Goal: Use online tool/utility: Utilize a website feature to perform a specific function

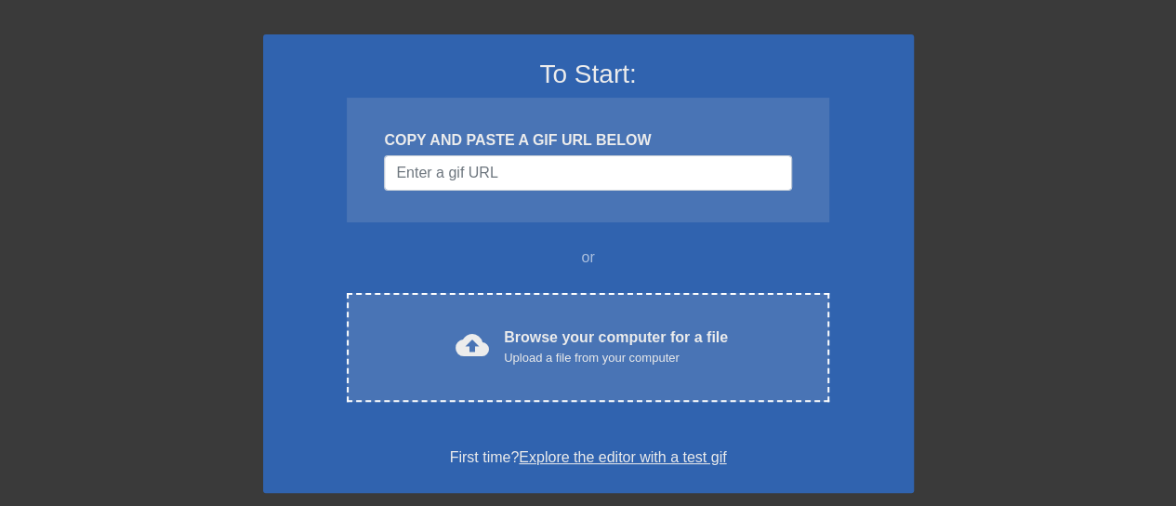
scroll to position [186, 0]
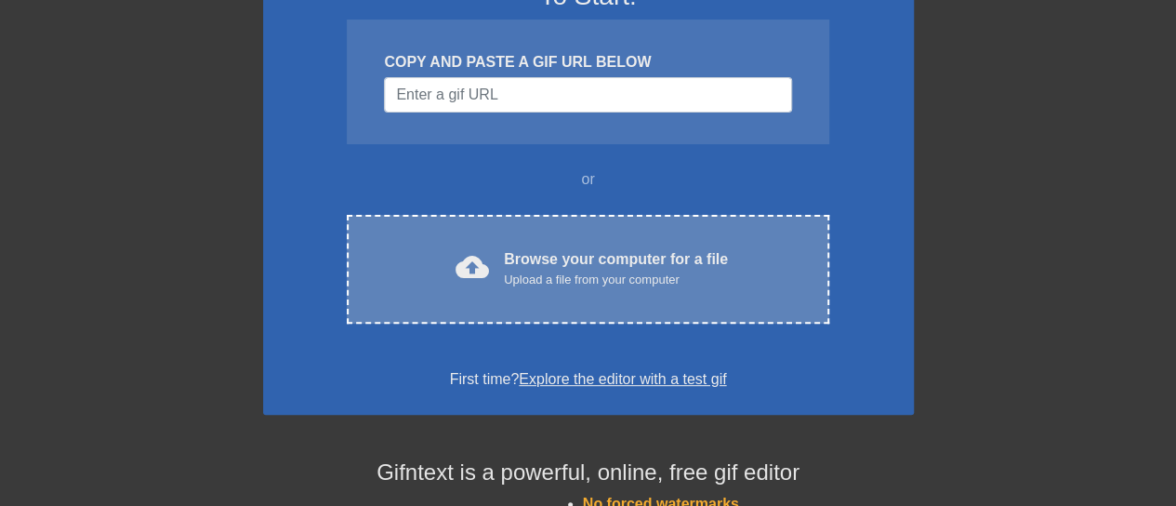
click at [563, 218] on div "cloud_upload Browse your computer for a file Upload a file from your computer C…" at bounding box center [588, 269] width 482 height 109
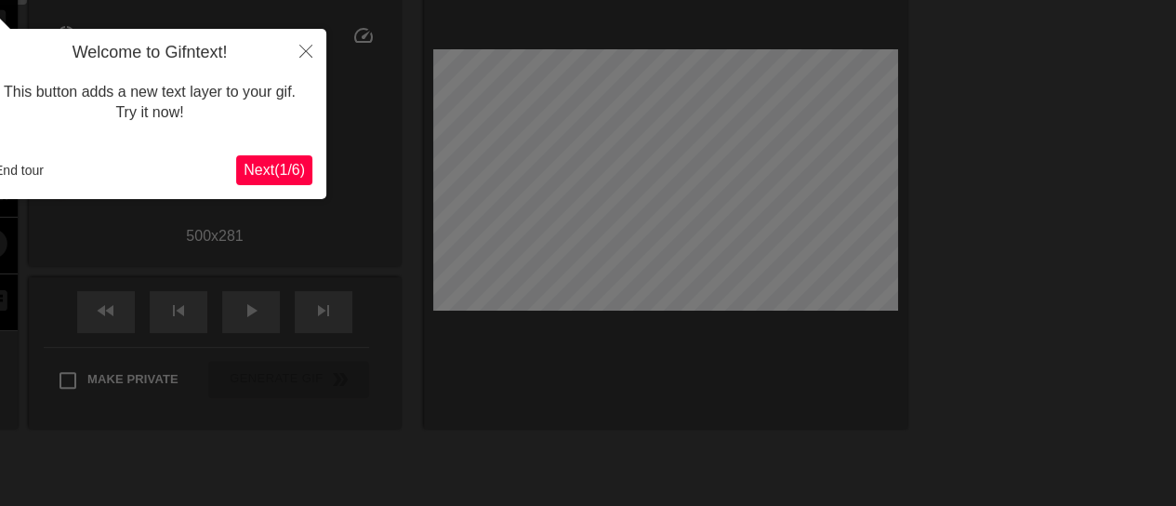
scroll to position [46, 0]
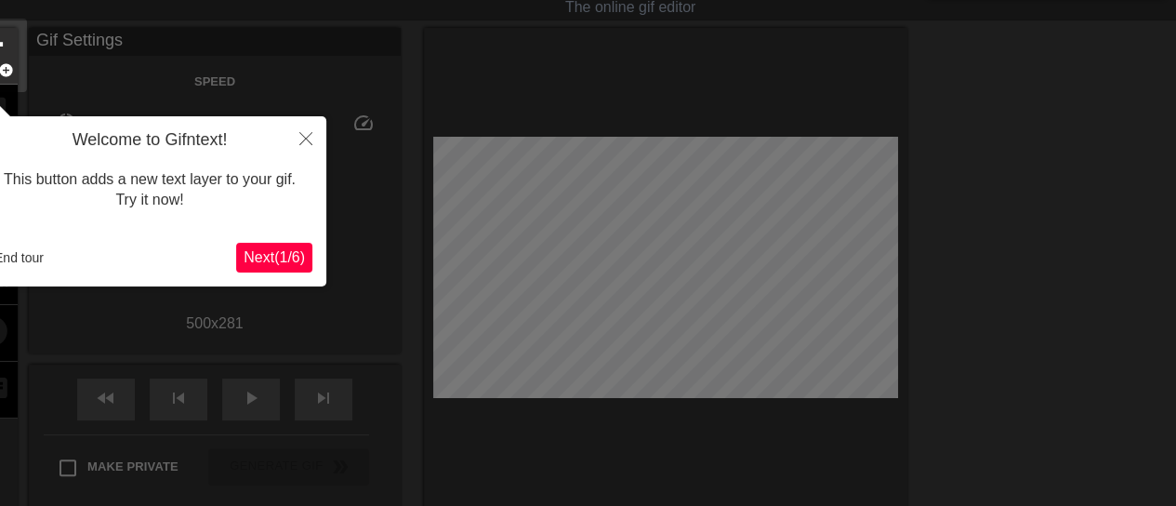
click at [276, 255] on span "Next ( 1 / 6 )" at bounding box center [274, 257] width 61 height 16
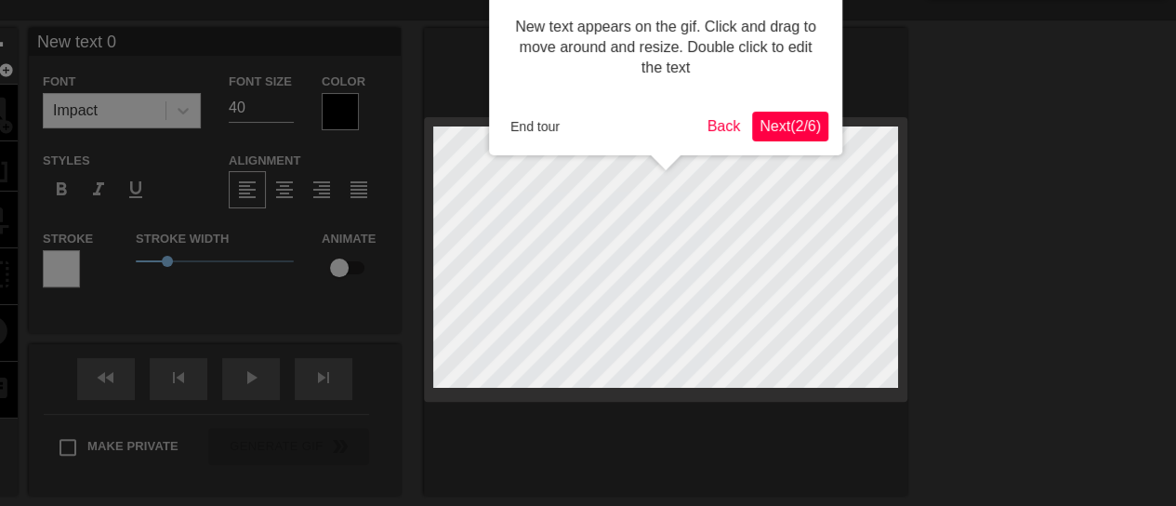
scroll to position [0, 0]
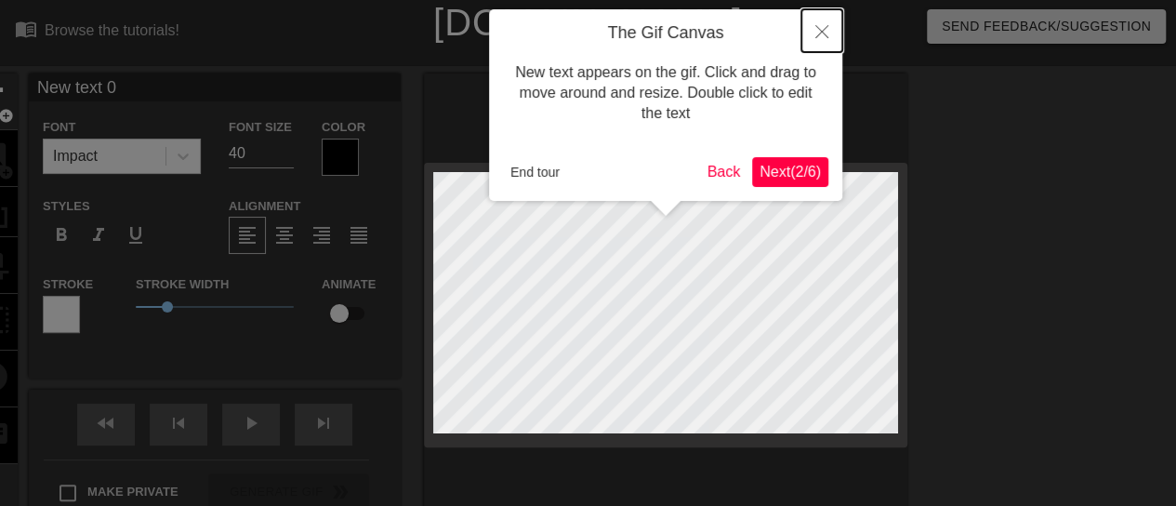
click at [827, 34] on icon "Close" at bounding box center [821, 31] width 13 height 13
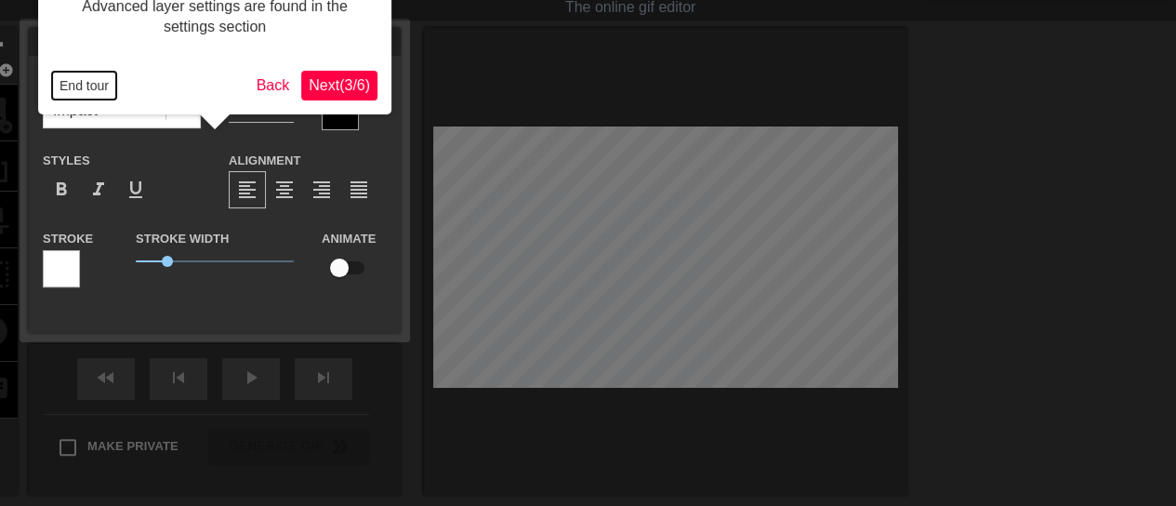
click at [65, 83] on button "End tour" at bounding box center [84, 86] width 64 height 28
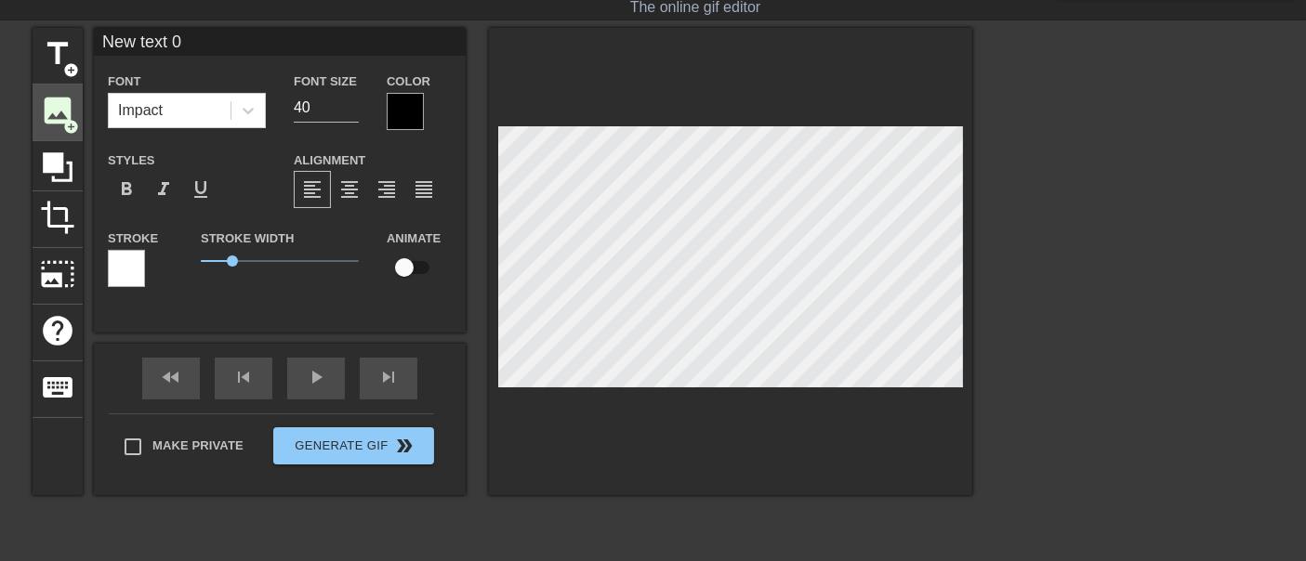
drag, startPoint x: 1189, startPoint y: 1, endPoint x: 74, endPoint y: 116, distance: 1120.6
click at [74, 119] on span "add_circle" at bounding box center [71, 127] width 16 height 16
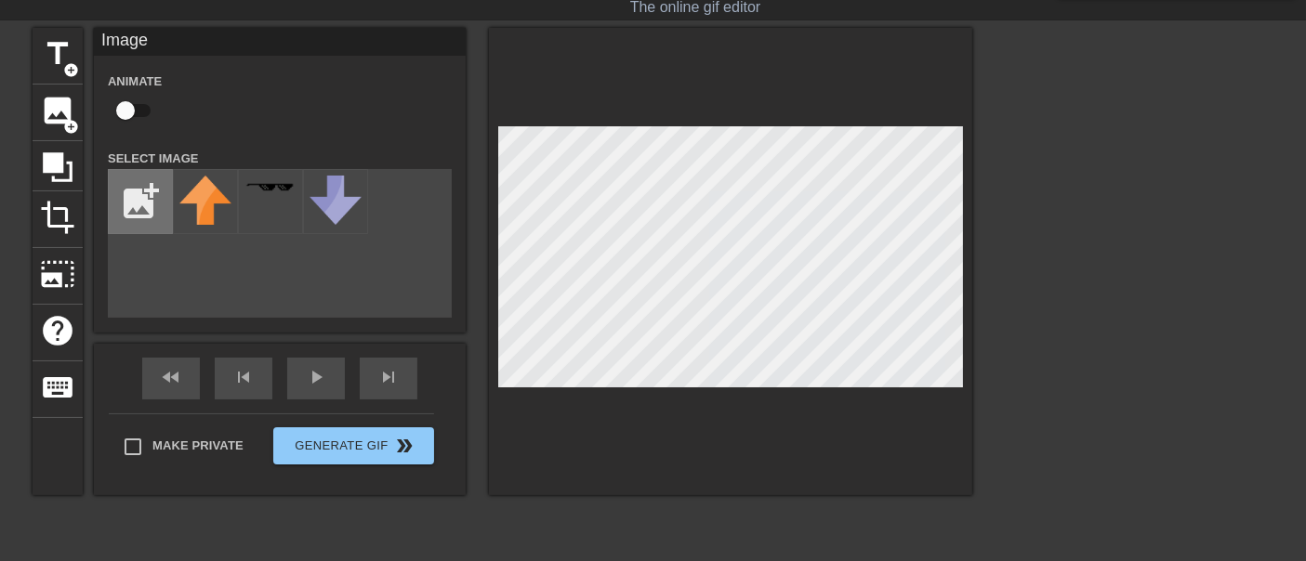
click at [145, 212] on input "file" at bounding box center [140, 201] width 63 height 63
type input "C:\fakepath\キタサンブラック-kitasan-black.gif"
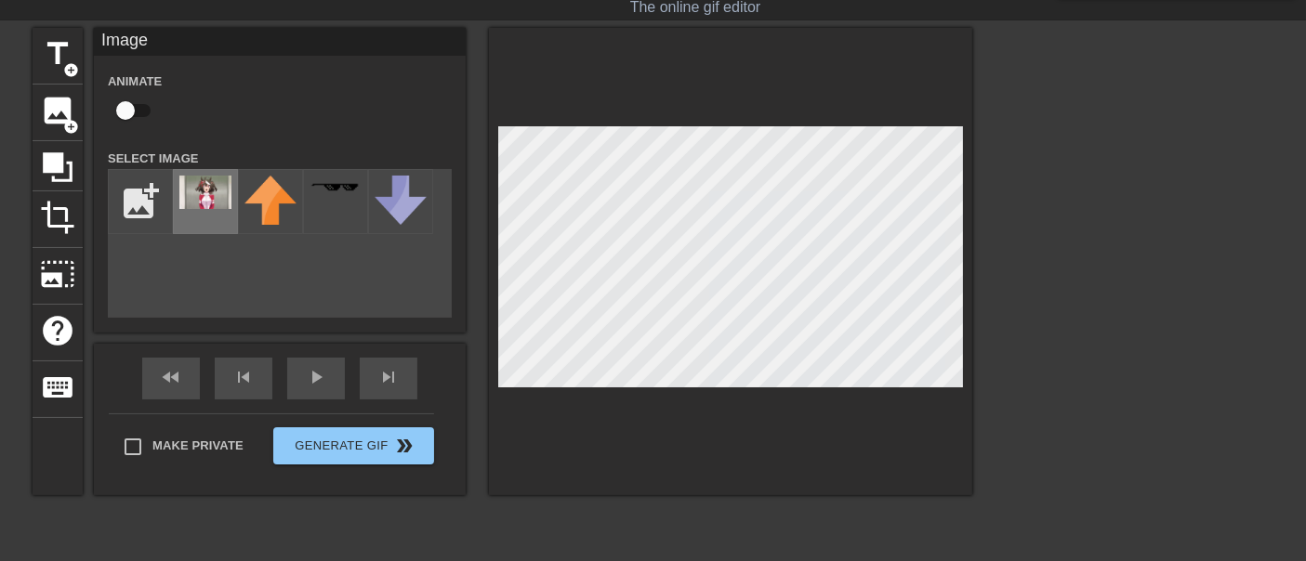
click at [206, 207] on img at bounding box center [205, 192] width 52 height 33
click at [615, 519] on div "title add_circle image add_circle crop photo_size_select_large help keyboard Im…" at bounding box center [503, 307] width 940 height 558
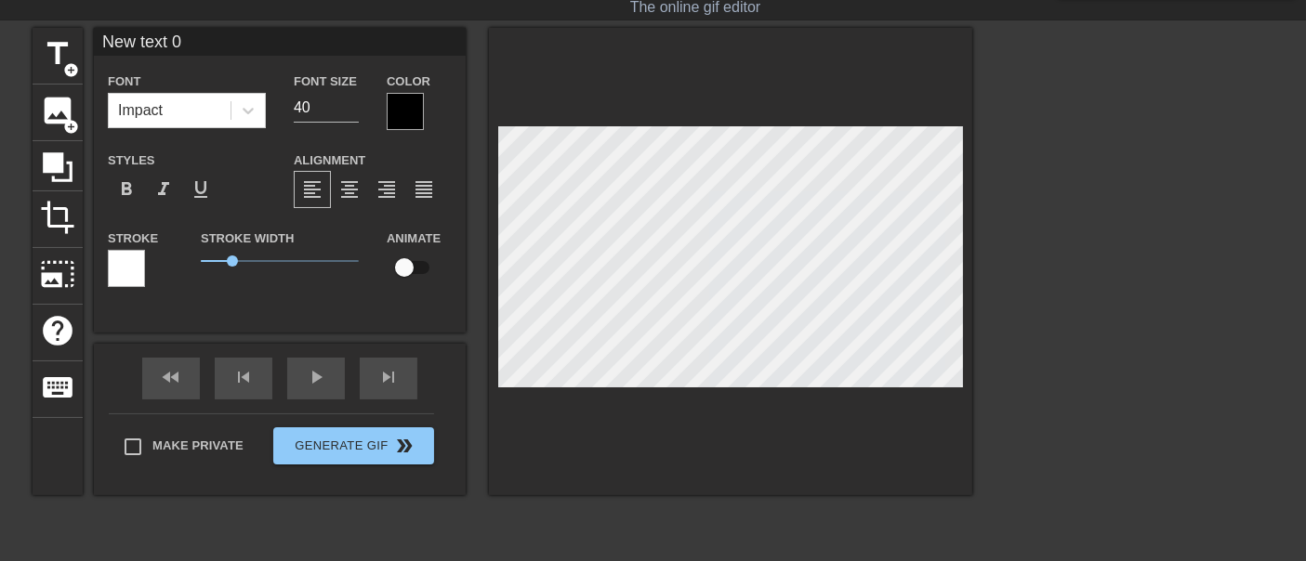
click at [539, 519] on html "menu_book Browse the tutorials! [DOMAIN_NAME] The online gif editor Send Feedba…" at bounding box center [653, 366] width 1306 height 825
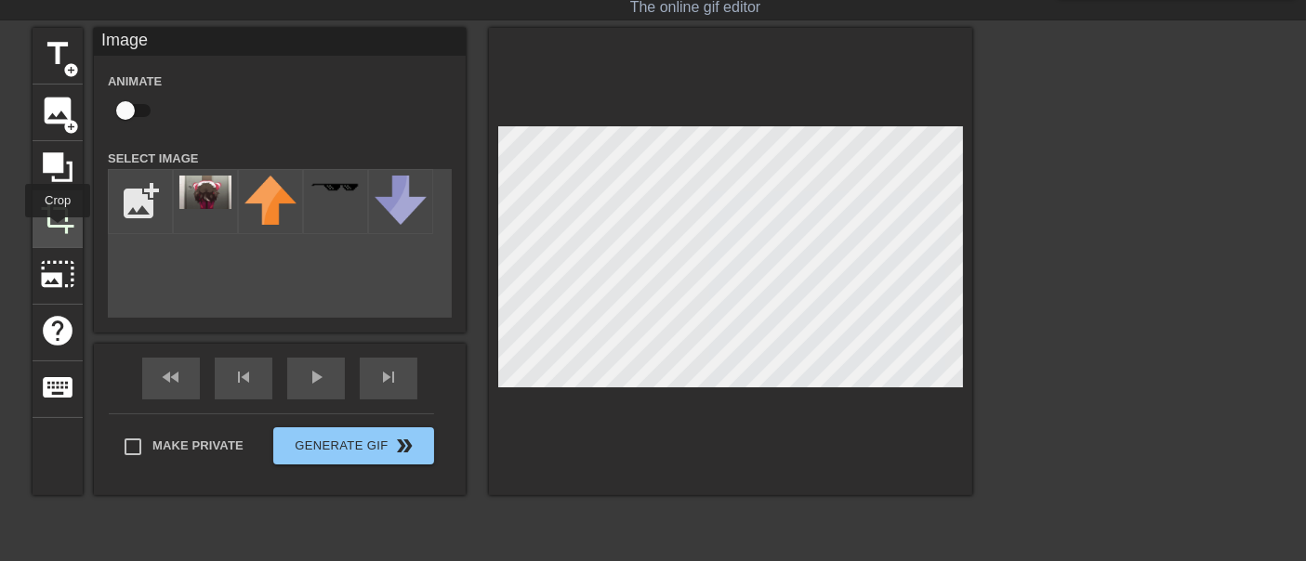
click at [58, 231] on div "crop" at bounding box center [58, 220] width 50 height 57
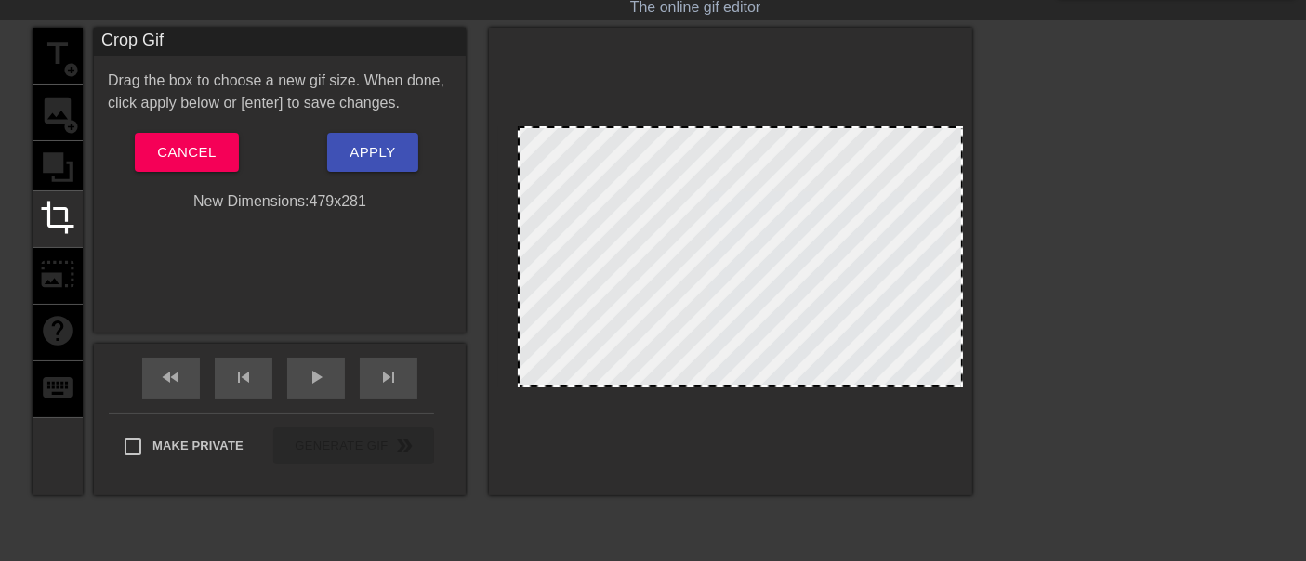
drag, startPoint x: 500, startPoint y: 259, endPoint x: 519, endPoint y: 290, distance: 35.9
click at [720, 211] on div at bounding box center [740, 256] width 446 height 261
click at [183, 143] on span "Cancel" at bounding box center [186, 152] width 59 height 24
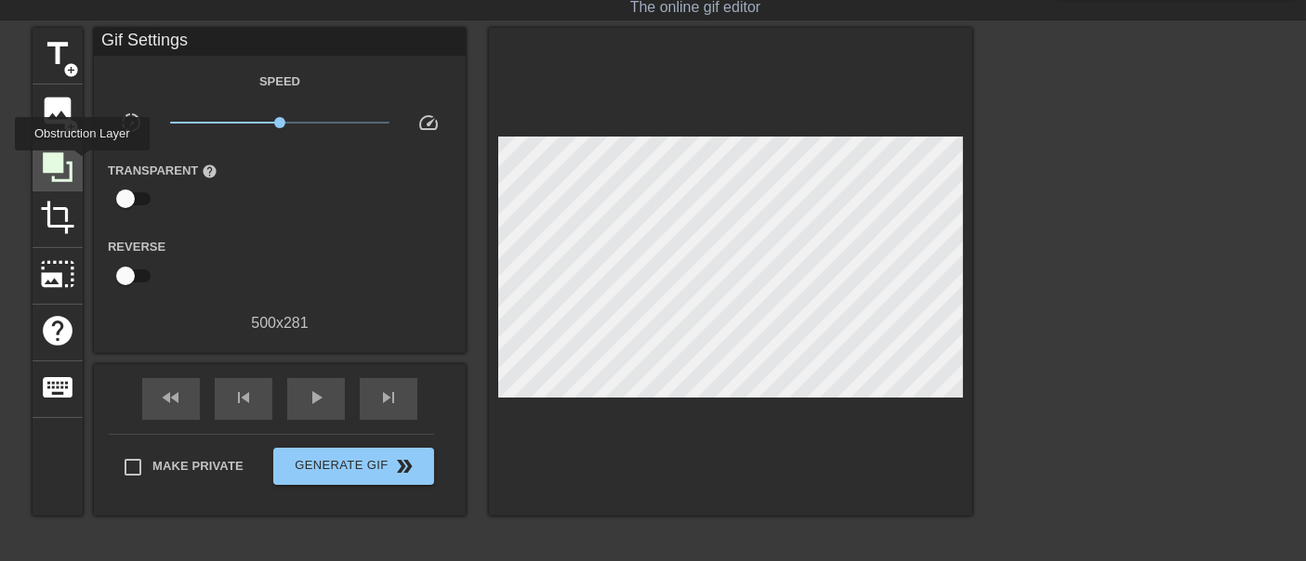
click at [82, 164] on div at bounding box center [58, 166] width 50 height 50
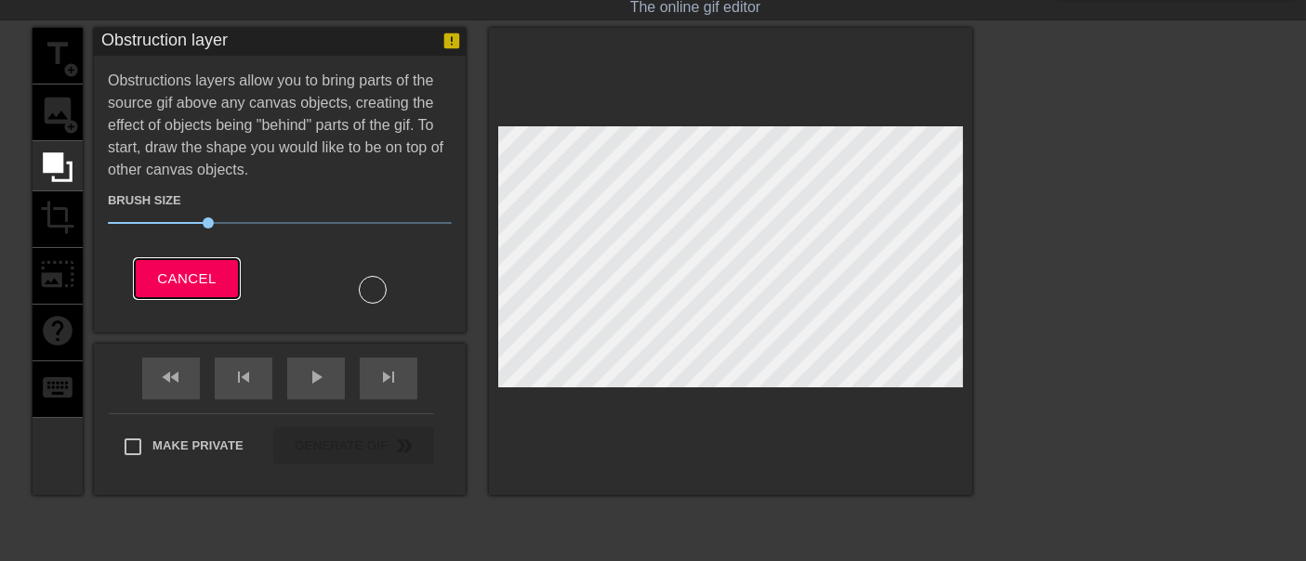
click at [209, 276] on span "Cancel" at bounding box center [186, 279] width 59 height 24
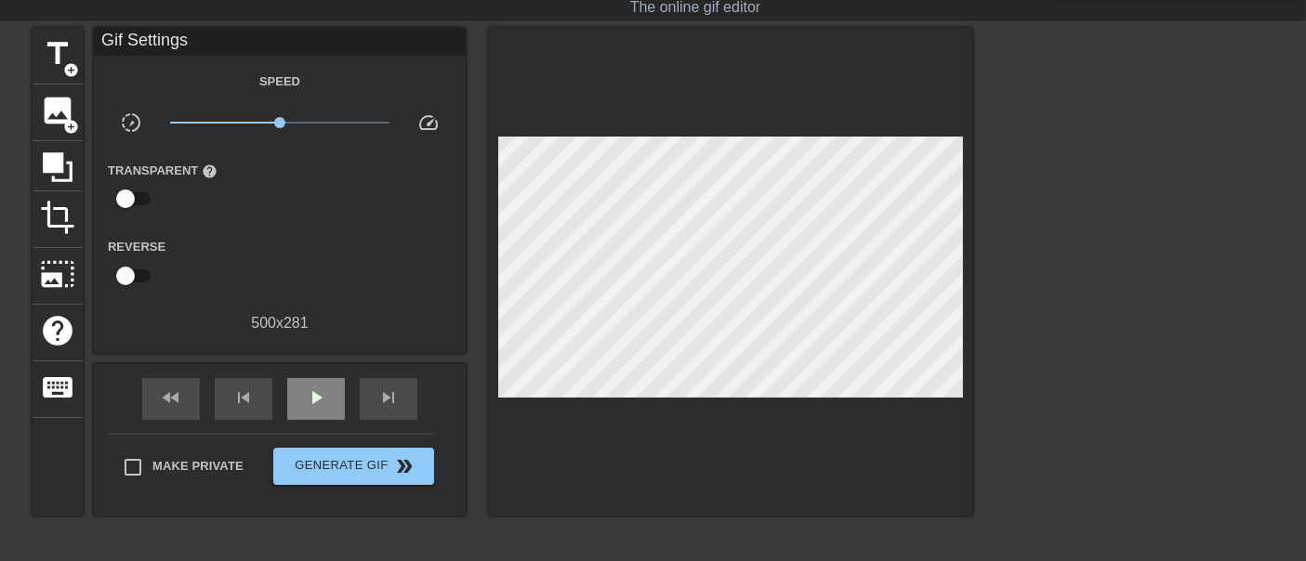
click at [314, 376] on div "fast_rewind skip_previous play_arrow skip_next" at bounding box center [279, 399] width 303 height 70
click at [318, 390] on span "play_arrow" at bounding box center [316, 398] width 22 height 22
click at [318, 390] on span "pause" at bounding box center [316, 398] width 22 height 22
click at [318, 390] on span "play_arrow" at bounding box center [316, 398] width 22 height 22
click at [318, 390] on span "pause" at bounding box center [316, 398] width 22 height 22
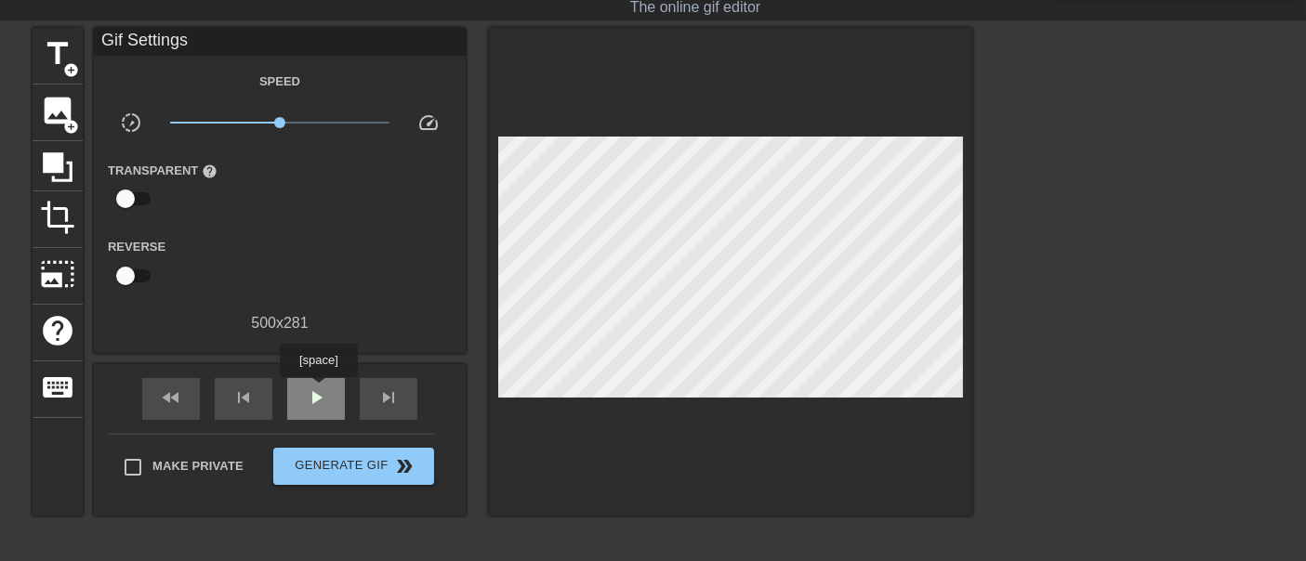
click at [318, 390] on span "play_arrow" at bounding box center [316, 398] width 22 height 22
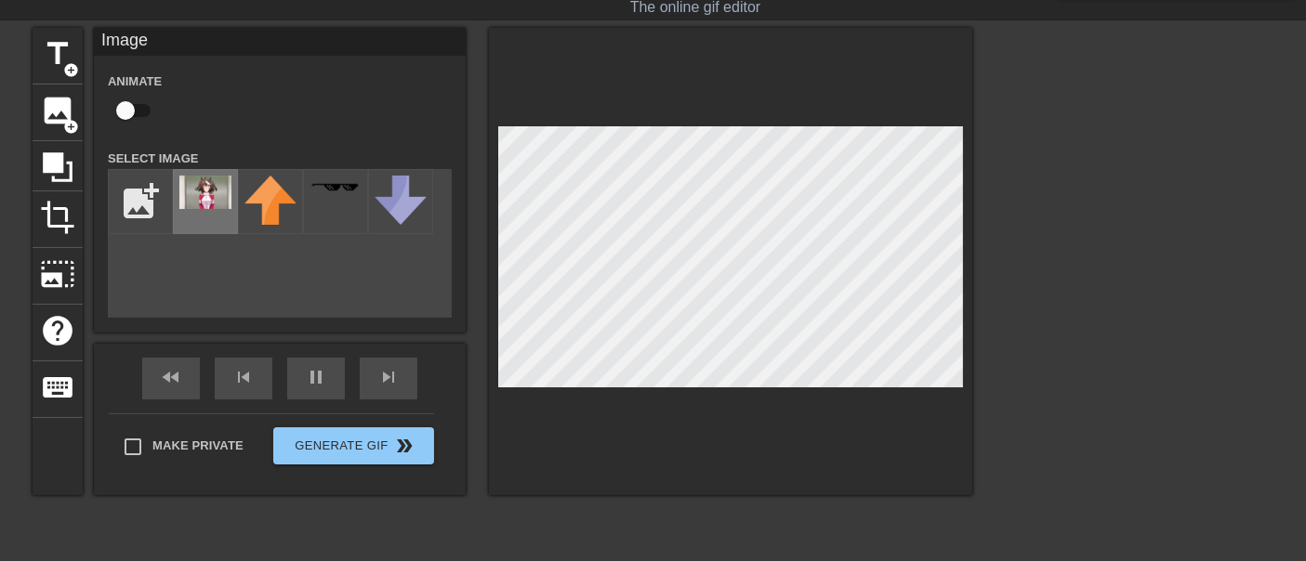
click at [193, 190] on img at bounding box center [205, 192] width 52 height 33
drag, startPoint x: 193, startPoint y: 190, endPoint x: 700, endPoint y: 393, distance: 546.0
click at [701, 407] on div at bounding box center [730, 262] width 483 height 468
click at [674, 106] on div at bounding box center [730, 262] width 483 height 468
click at [63, 267] on span "photo_size_select_large" at bounding box center [57, 274] width 35 height 35
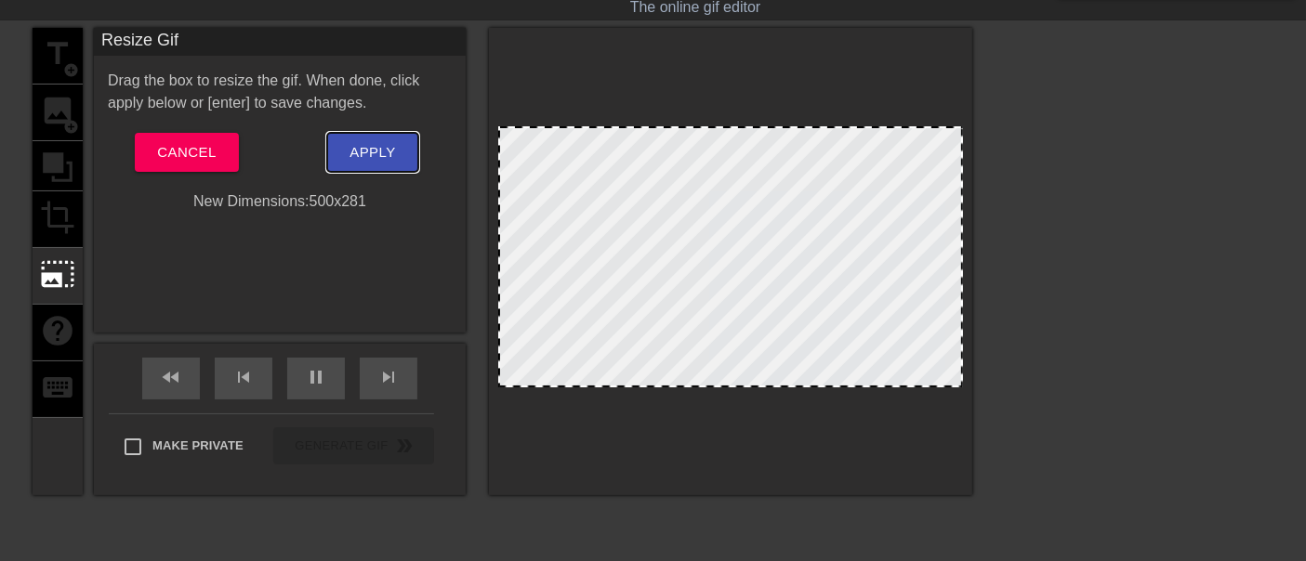
click at [381, 137] on button "Apply" at bounding box center [372, 152] width 90 height 39
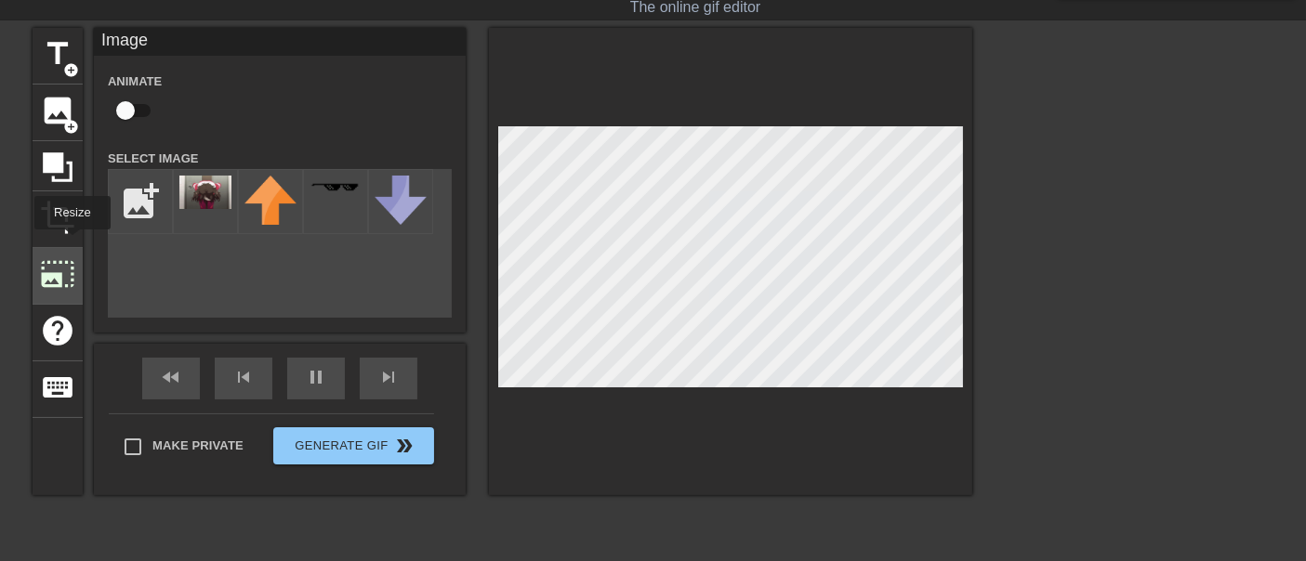
click at [71, 248] on div "photo_size_select_large" at bounding box center [58, 276] width 50 height 57
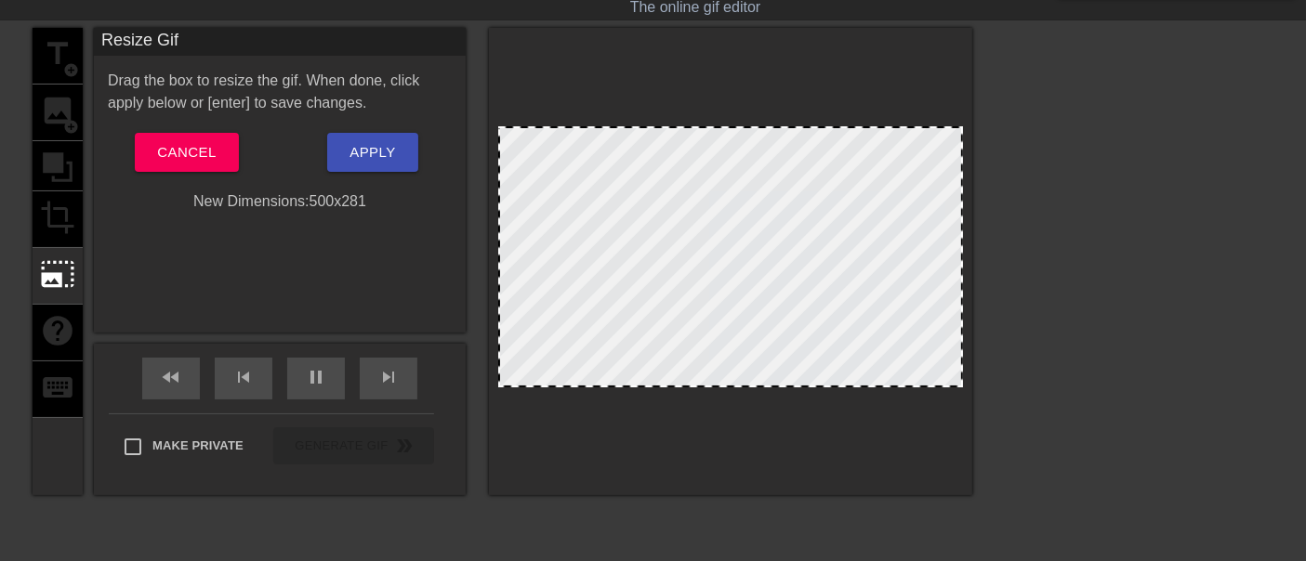
drag, startPoint x: 929, startPoint y: 264, endPoint x: 756, endPoint y: 296, distance: 175.8
click at [756, 296] on div at bounding box center [730, 256] width 465 height 261
click at [180, 153] on span "Cancel" at bounding box center [186, 152] width 59 height 24
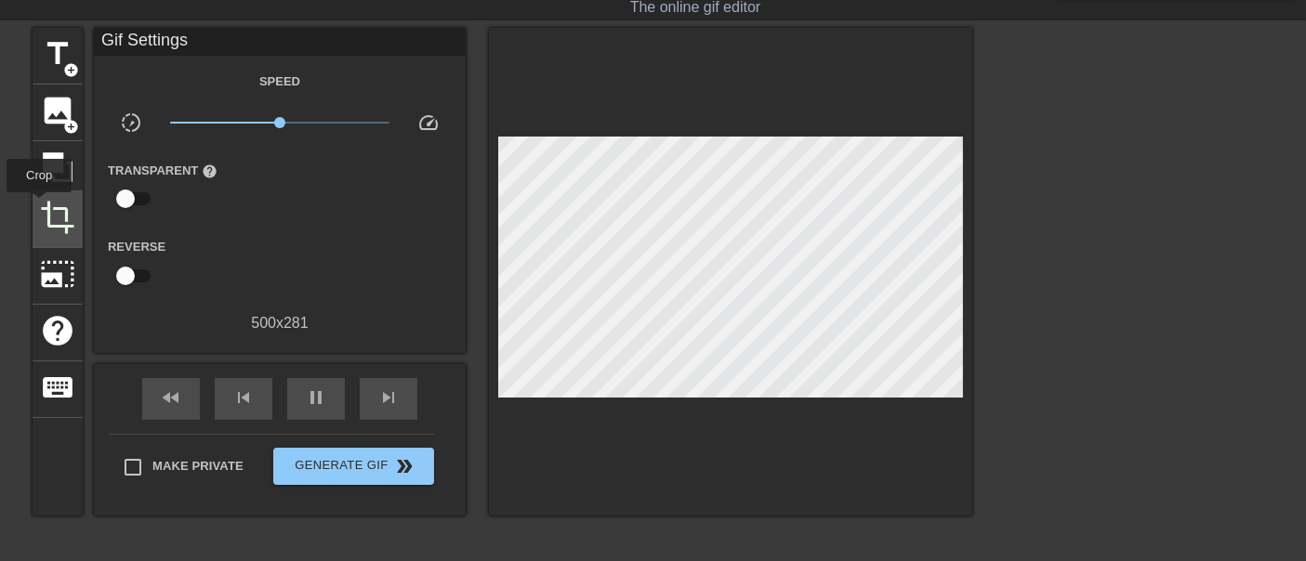
click at [45, 209] on span "crop" at bounding box center [57, 217] width 35 height 35
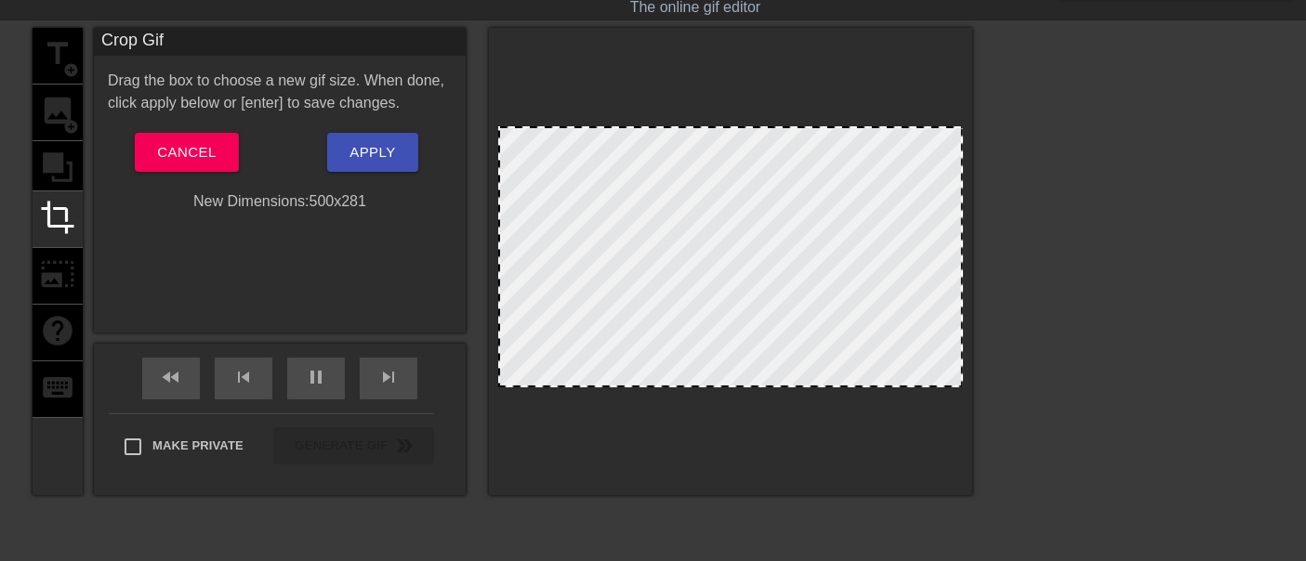
drag, startPoint x: 929, startPoint y: 254, endPoint x: 925, endPoint y: 267, distance: 13.5
click at [908, 283] on div at bounding box center [730, 256] width 465 height 261
drag, startPoint x: 964, startPoint y: 258, endPoint x: 716, endPoint y: 280, distance: 249.2
click at [716, 282] on div at bounding box center [730, 262] width 483 height 468
drag, startPoint x: 715, startPoint y: 277, endPoint x: 738, endPoint y: 340, distance: 67.4
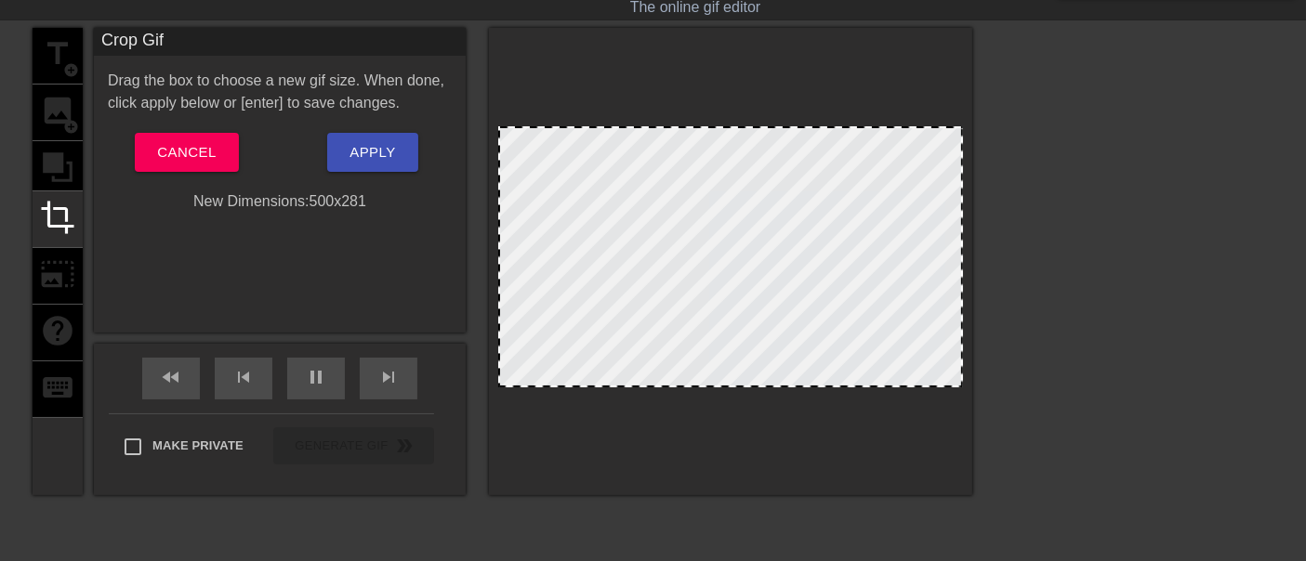
click at [738, 341] on div at bounding box center [730, 256] width 465 height 261
click at [203, 140] on span "Cancel" at bounding box center [186, 152] width 59 height 24
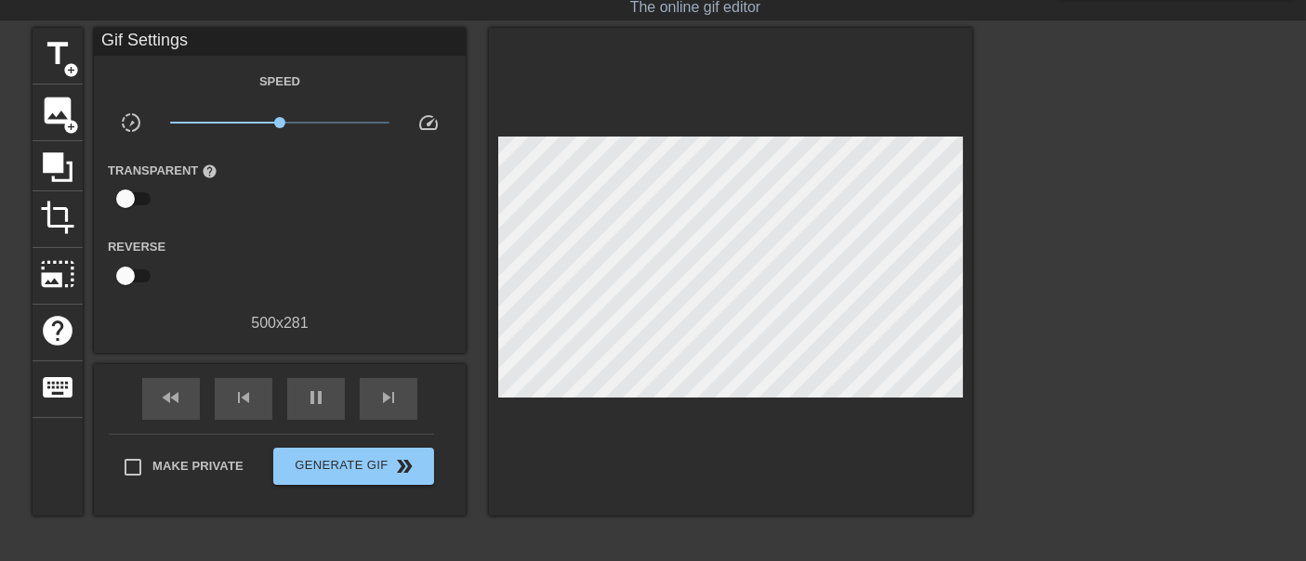
type input "30"
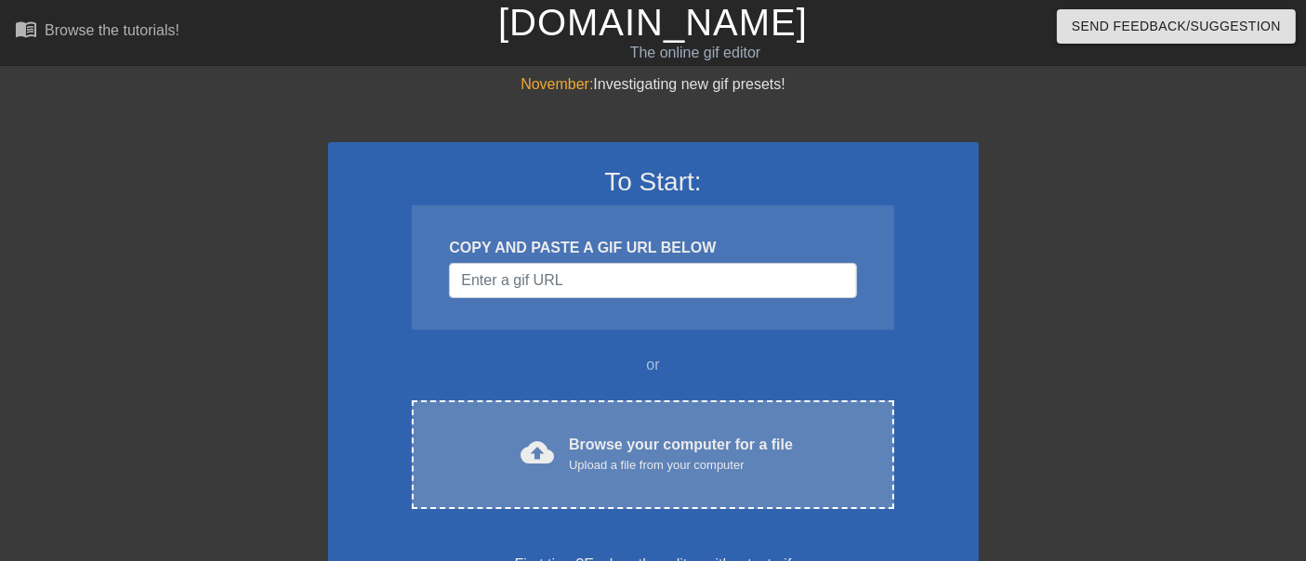
click at [537, 499] on div "cloud_upload Browse your computer for a file Upload a file from your computer C…" at bounding box center [653, 455] width 482 height 109
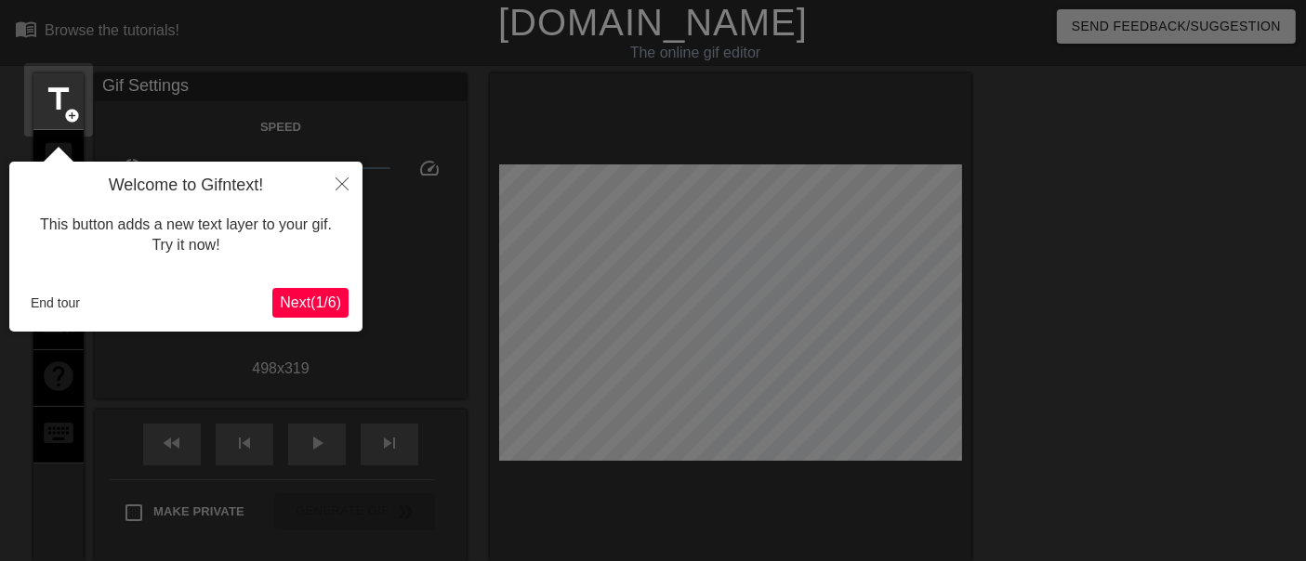
scroll to position [45, 0]
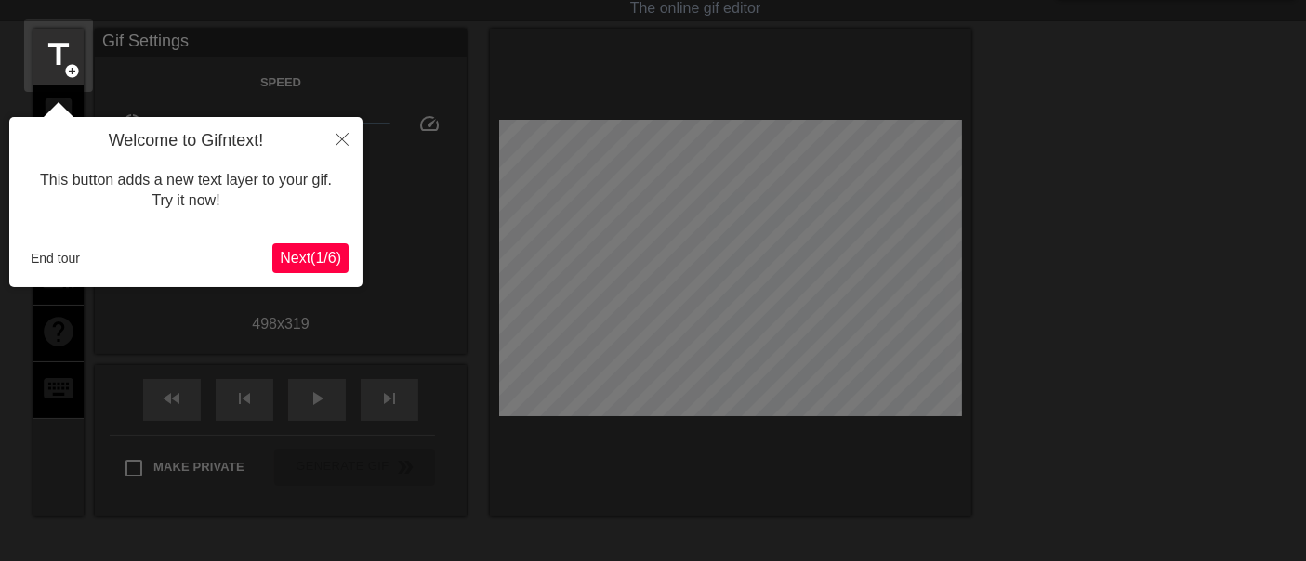
click at [348, 260] on button "Next ( 1 / 6 )" at bounding box center [310, 259] width 76 height 30
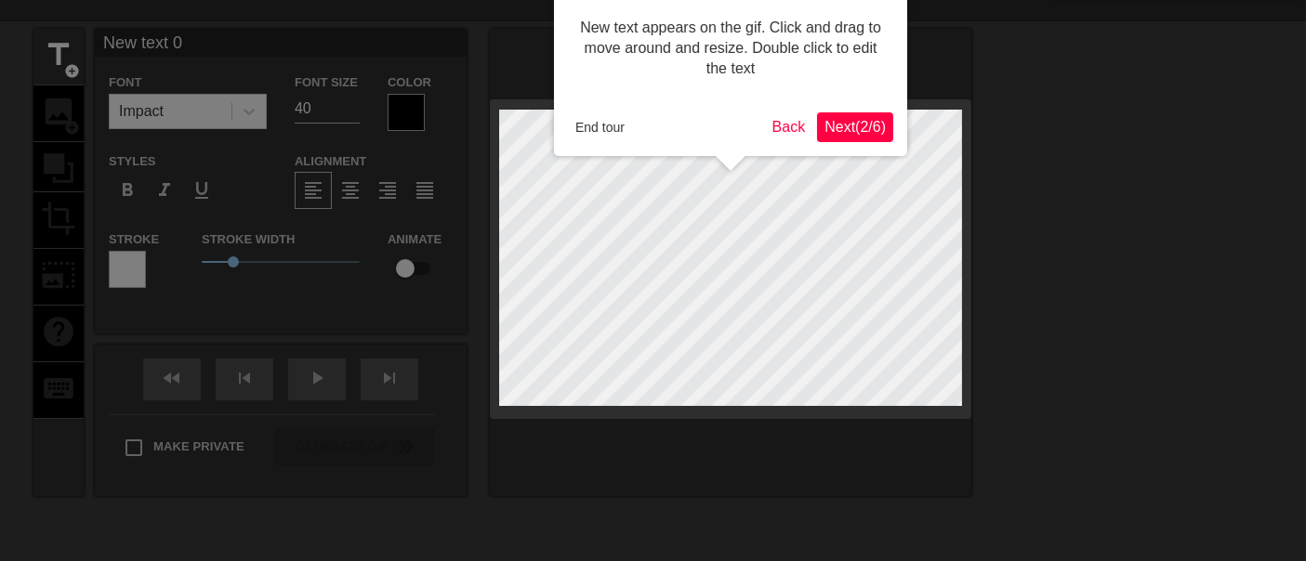
scroll to position [0, 0]
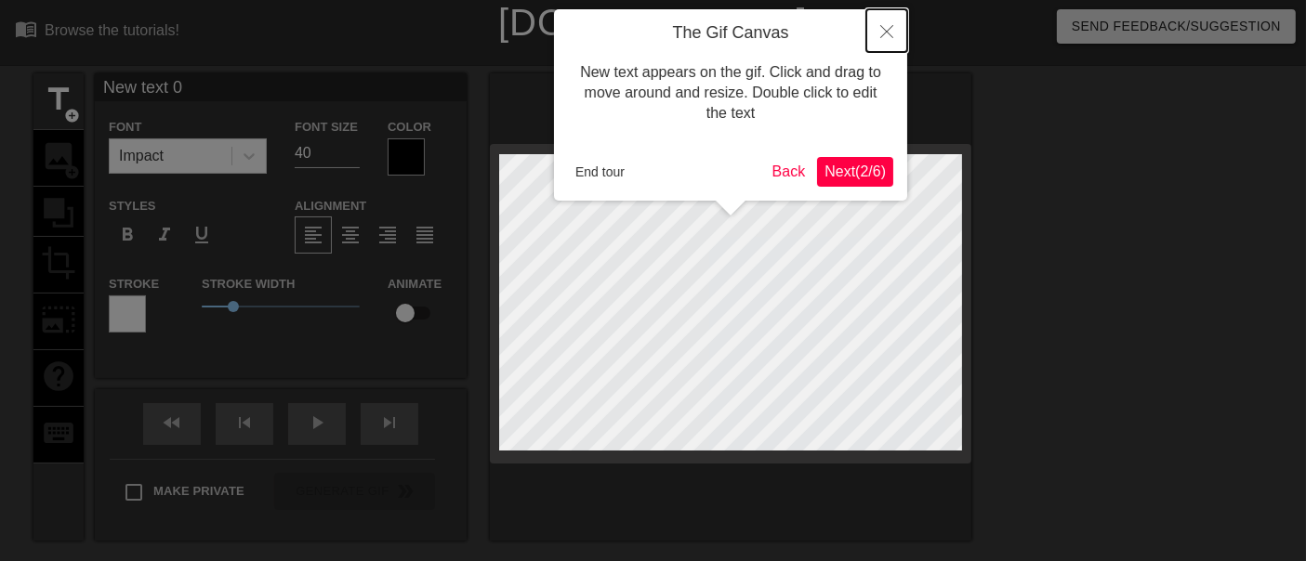
click at [892, 35] on icon "Close" at bounding box center [886, 31] width 13 height 13
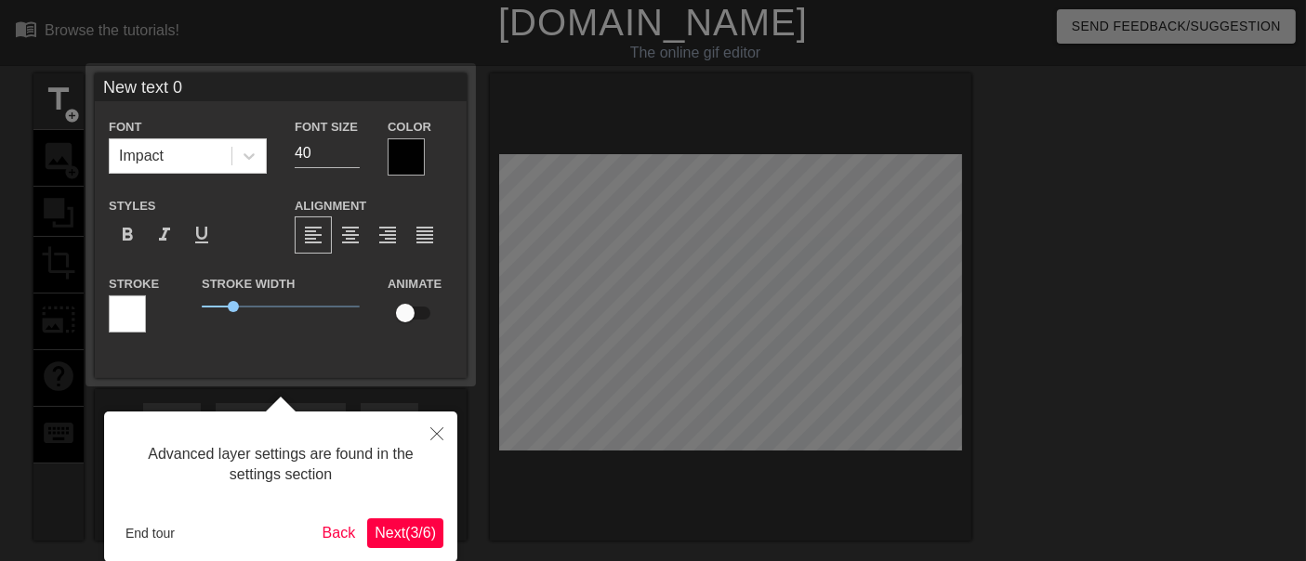
scroll to position [45, 0]
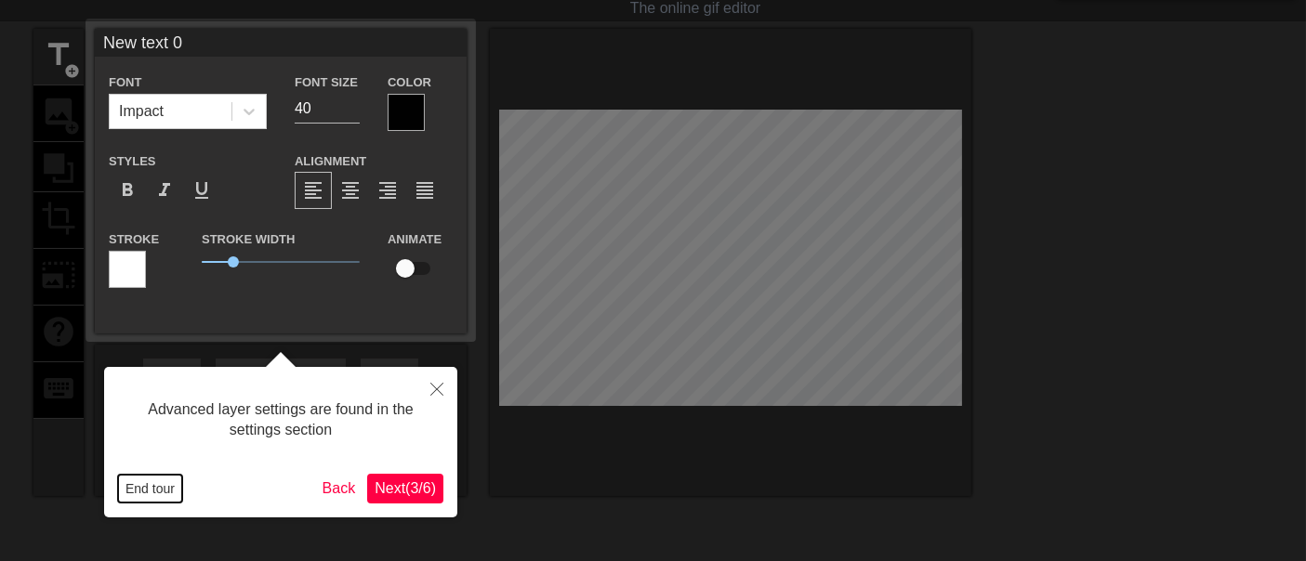
click at [161, 492] on button "End tour" at bounding box center [150, 489] width 64 height 28
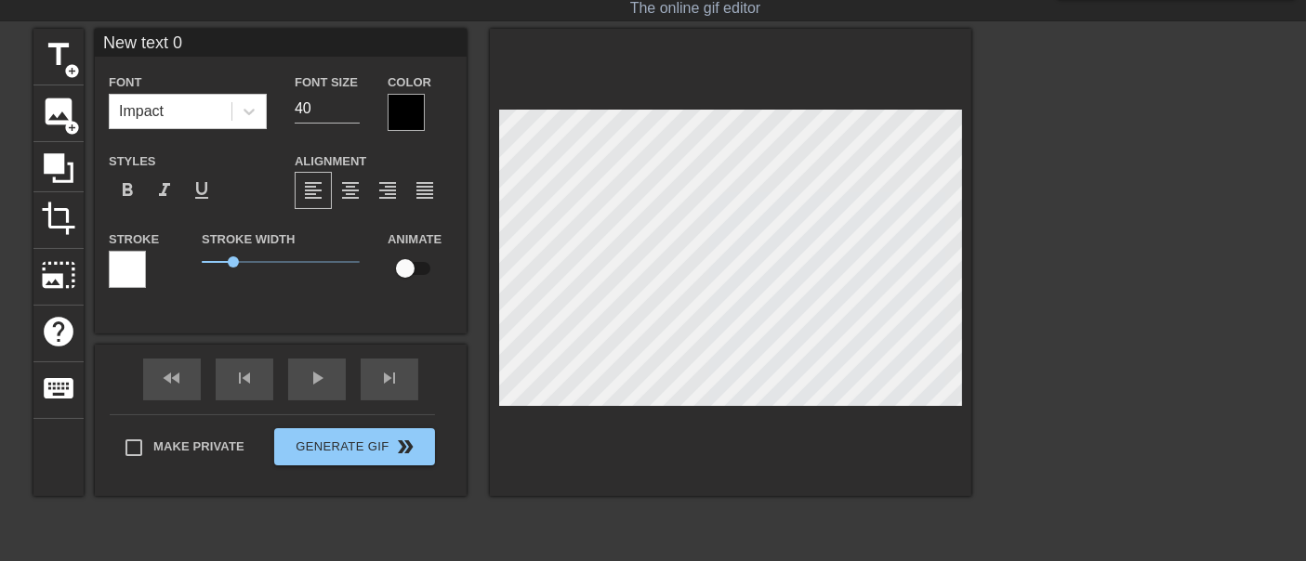
click at [746, 499] on div "title add_circle image add_circle crop photo_size_select_large help keyboard Ne…" at bounding box center [502, 308] width 938 height 558
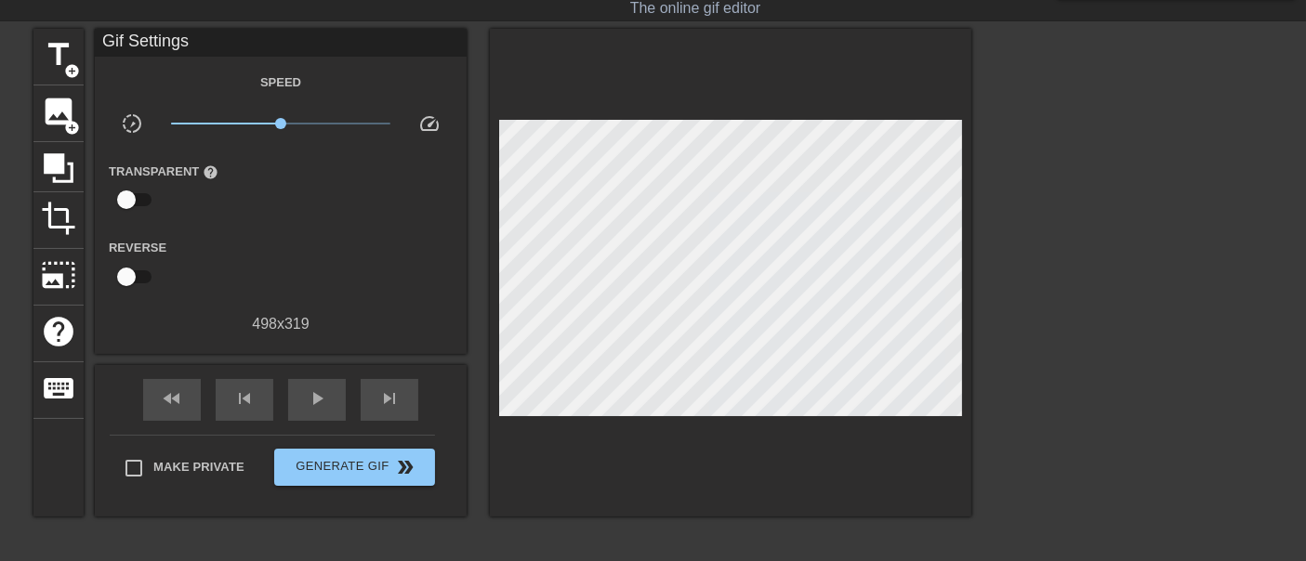
click at [865, 429] on div at bounding box center [731, 273] width 482 height 488
click at [59, 220] on span "crop" at bounding box center [58, 218] width 35 height 35
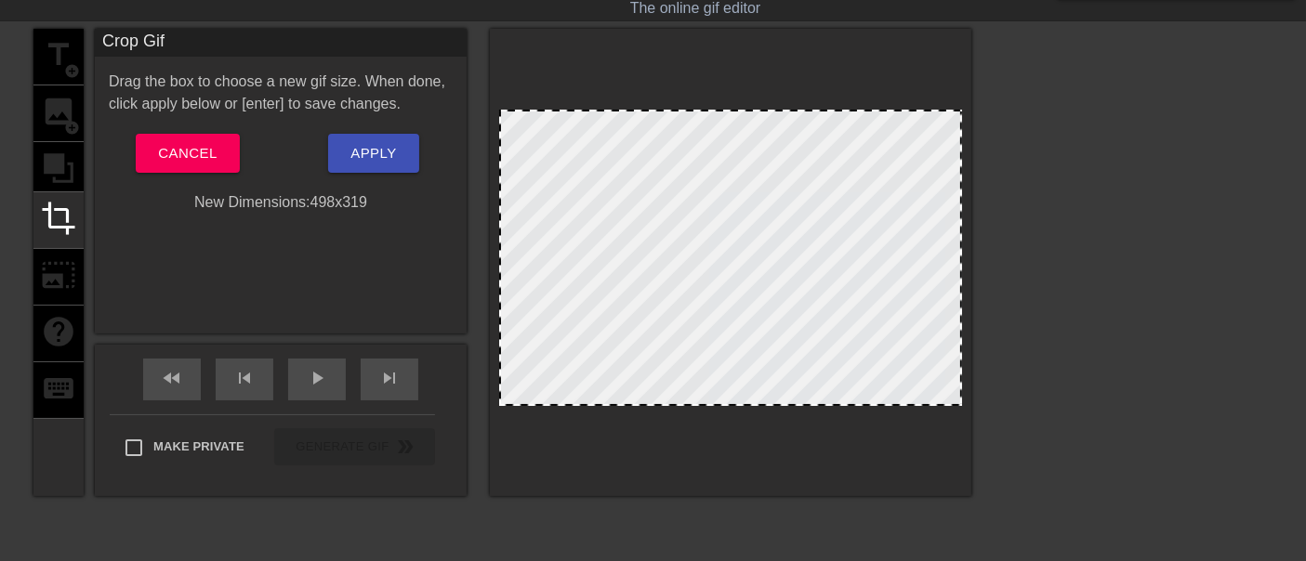
drag, startPoint x: 961, startPoint y: 264, endPoint x: 981, endPoint y: 306, distance: 46.2
click at [1006, 309] on div "title add_circle image add_circle crop photo_size_select_large help keyboard Cr…" at bounding box center [653, 308] width 1306 height 558
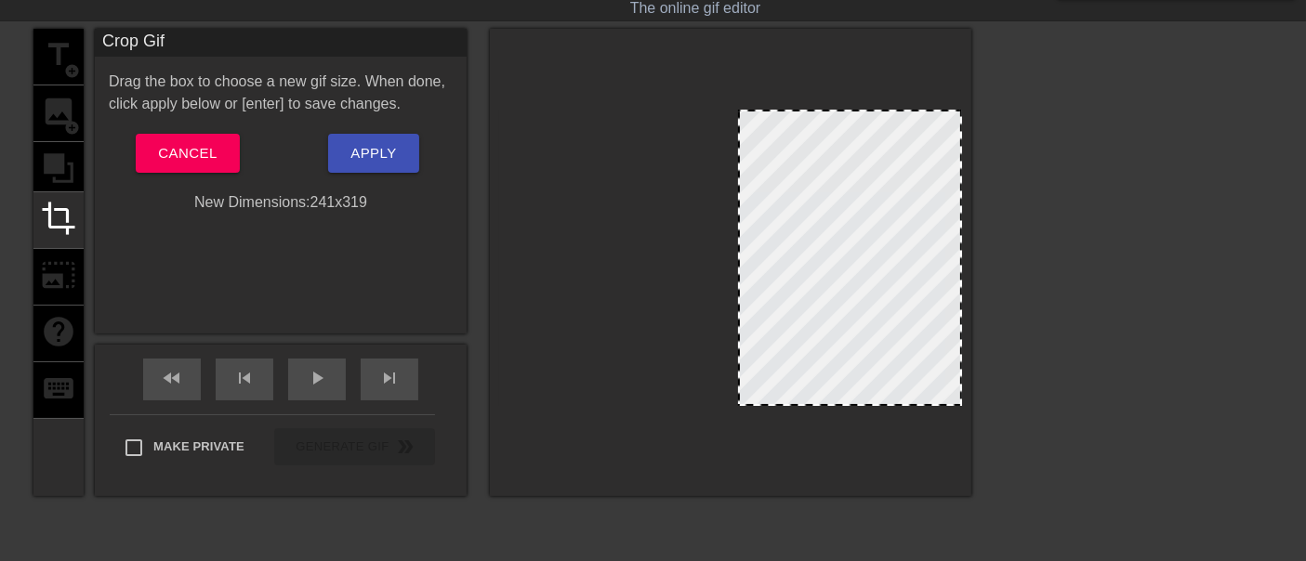
drag, startPoint x: 499, startPoint y: 278, endPoint x: 738, endPoint y: 309, distance: 240.9
click at [738, 309] on div at bounding box center [739, 258] width 9 height 293
click at [401, 158] on button "Apply" at bounding box center [373, 153] width 90 height 39
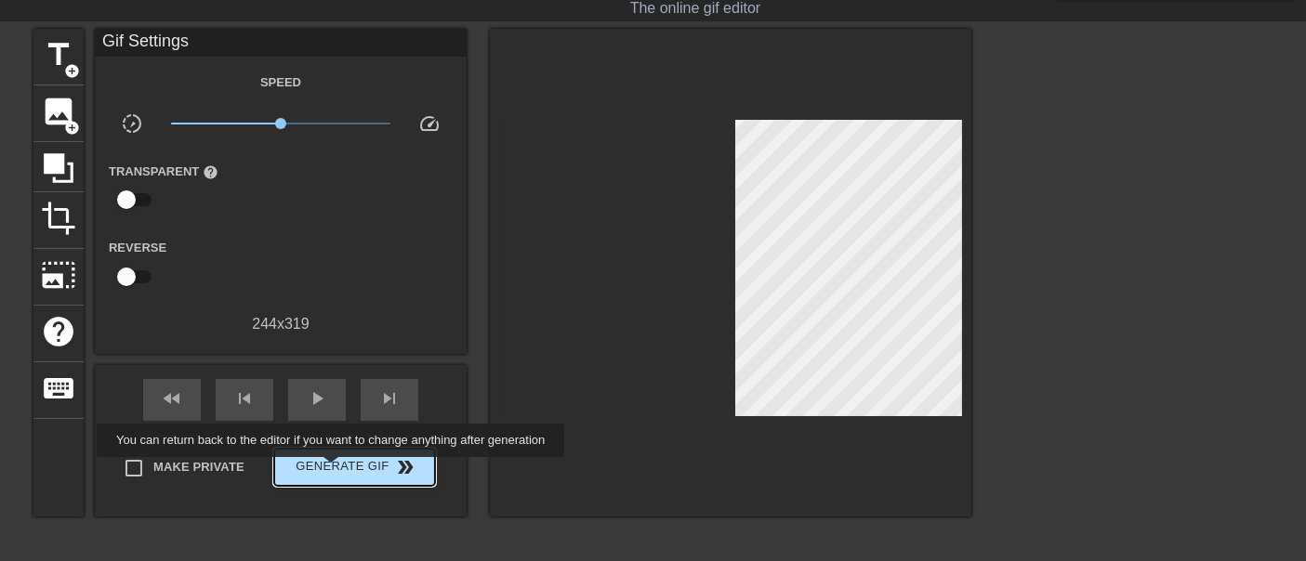
click at [334, 471] on span "Generate Gif double_arrow" at bounding box center [355, 467] width 146 height 22
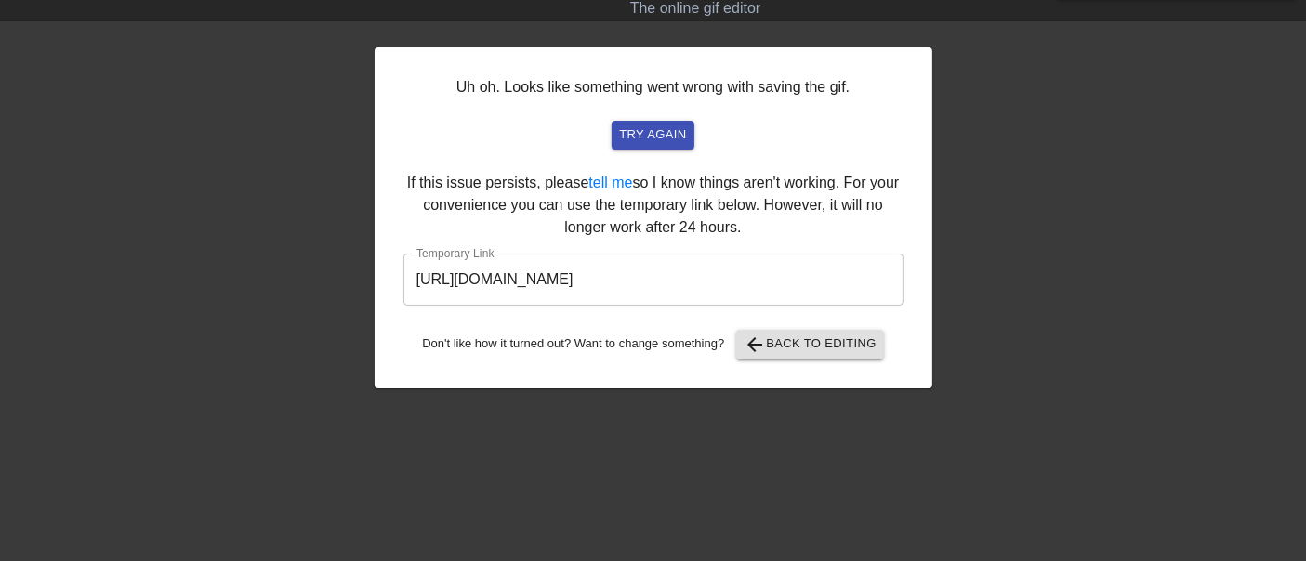
click at [667, 283] on input "https://www.gifntext.com/temp_generations/I9Te5npf.gif" at bounding box center [653, 280] width 500 height 52
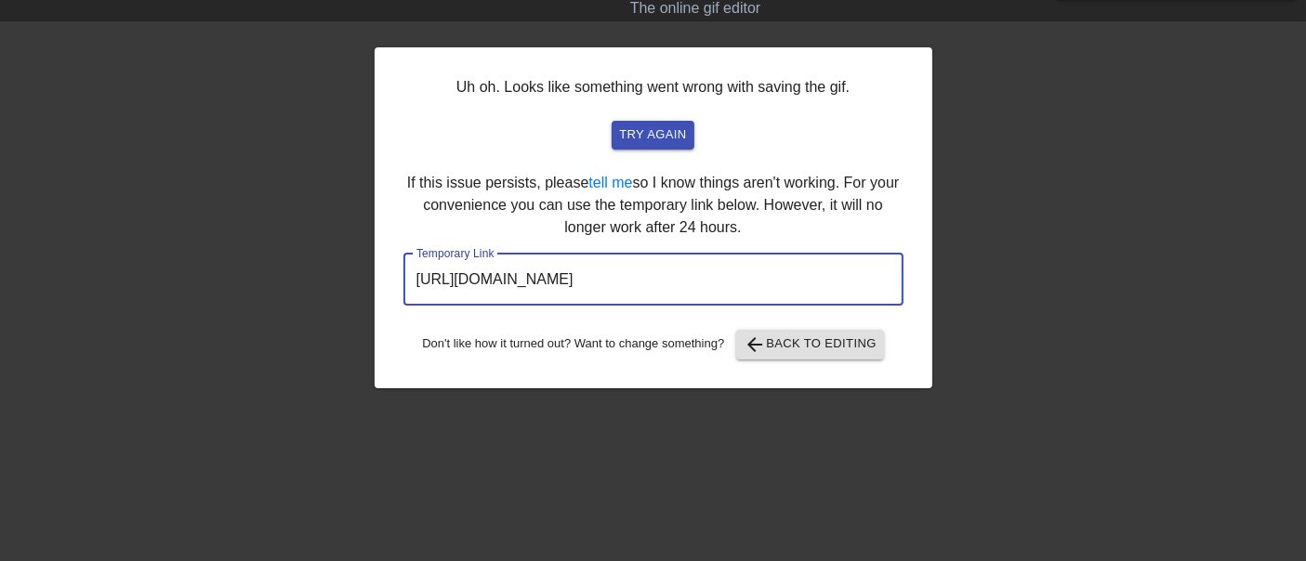
click at [667, 283] on input "https://www.gifntext.com/temp_generations/I9Te5npf.gif" at bounding box center [653, 280] width 500 height 52
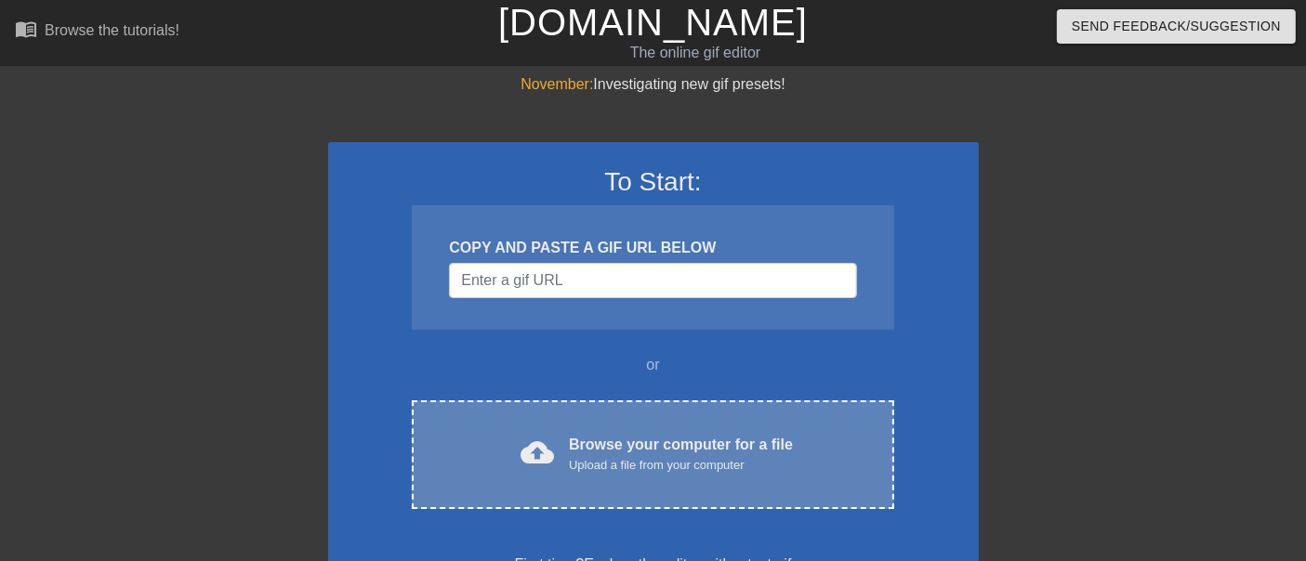
click at [583, 485] on div "cloud_upload Browse your computer for a file Upload a file from your computer C…" at bounding box center [653, 455] width 482 height 109
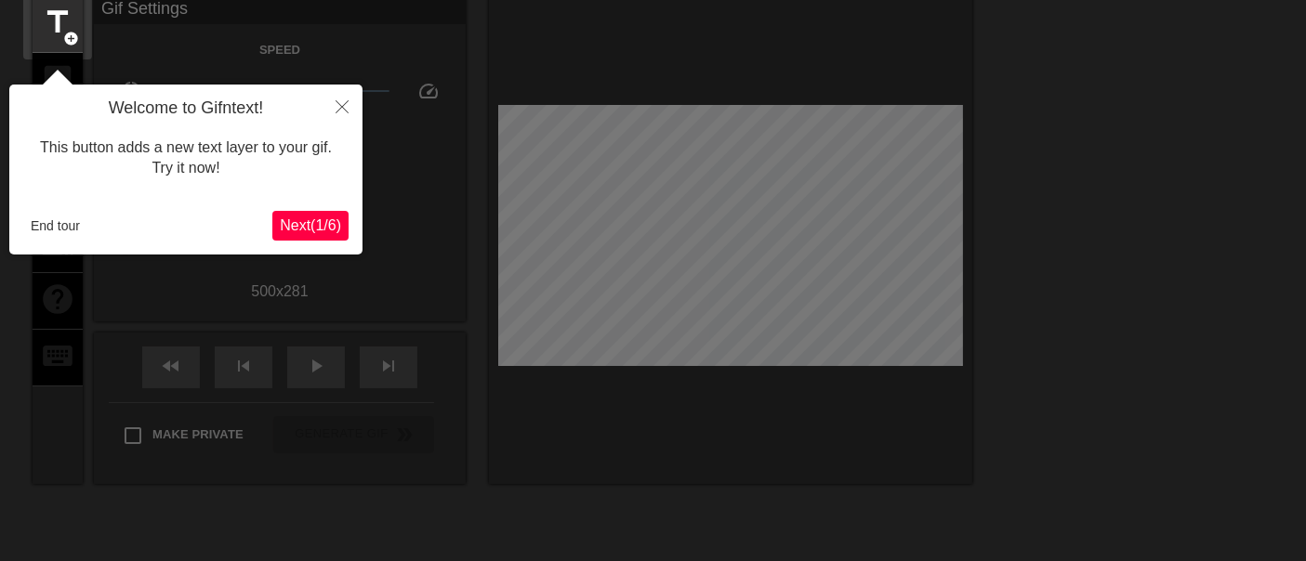
scroll to position [45, 0]
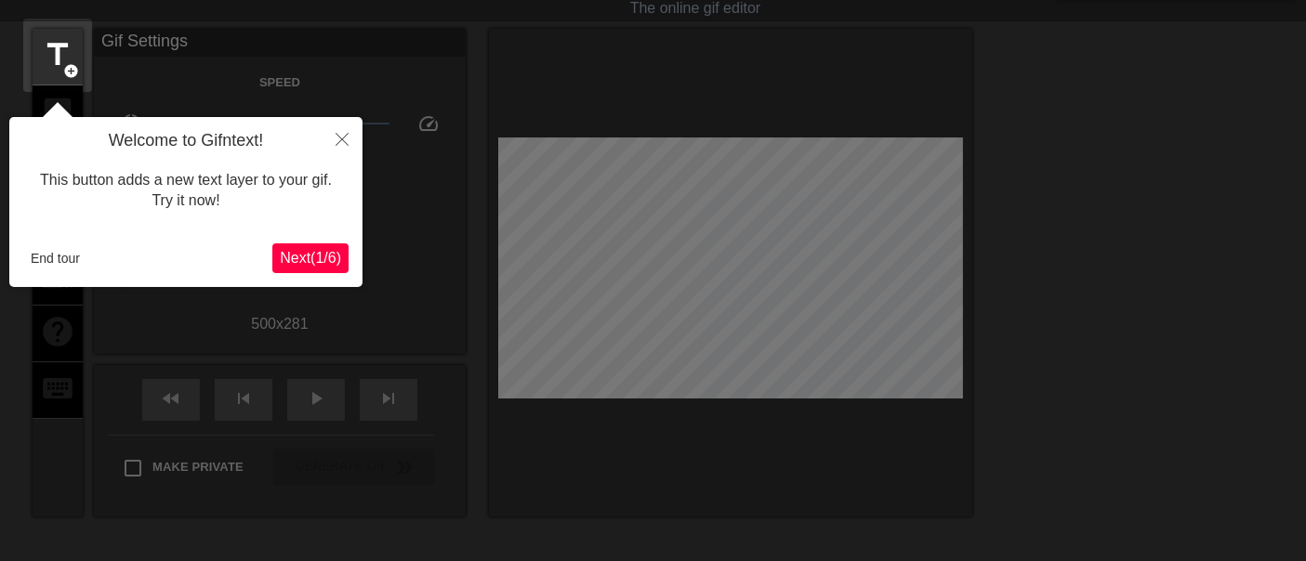
click at [292, 261] on span "Next ( 1 / 6 )" at bounding box center [310, 258] width 61 height 16
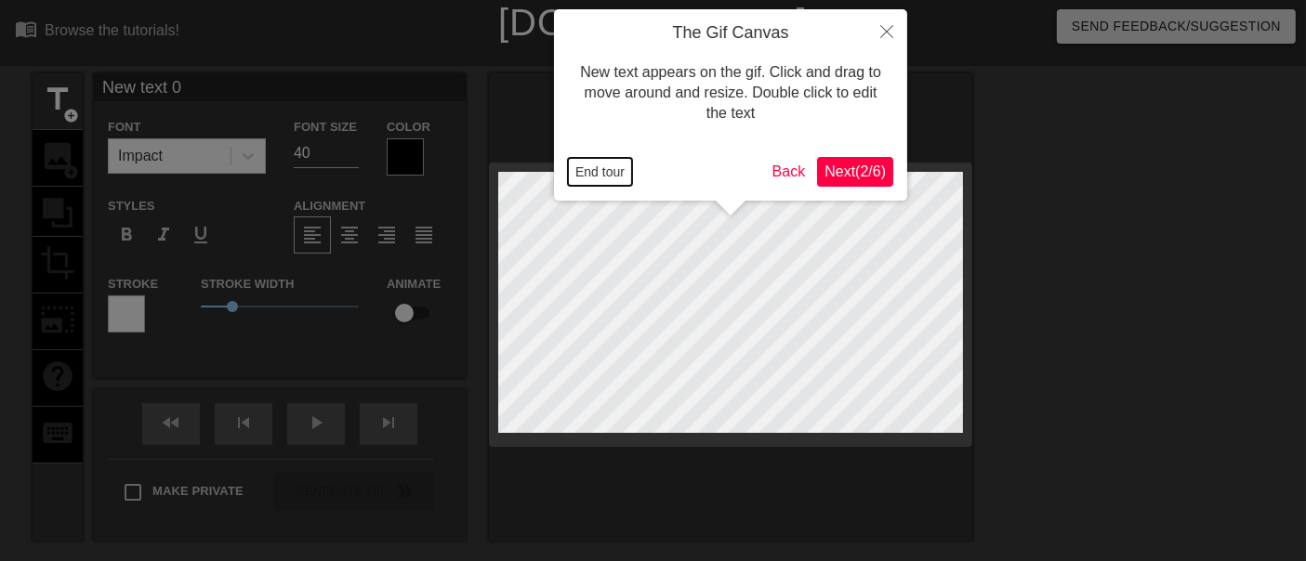
click at [593, 178] on button "End tour" at bounding box center [600, 172] width 64 height 28
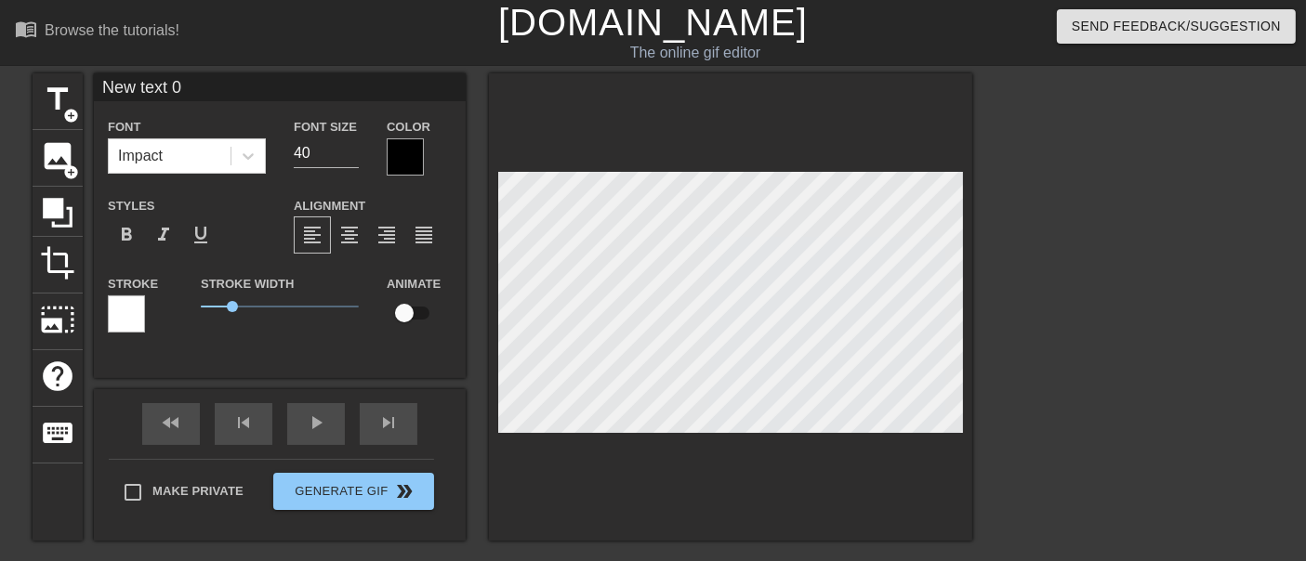
click at [637, 556] on div "title add_circle image add_circle crop photo_size_select_large help keyboard Ne…" at bounding box center [503, 352] width 940 height 558
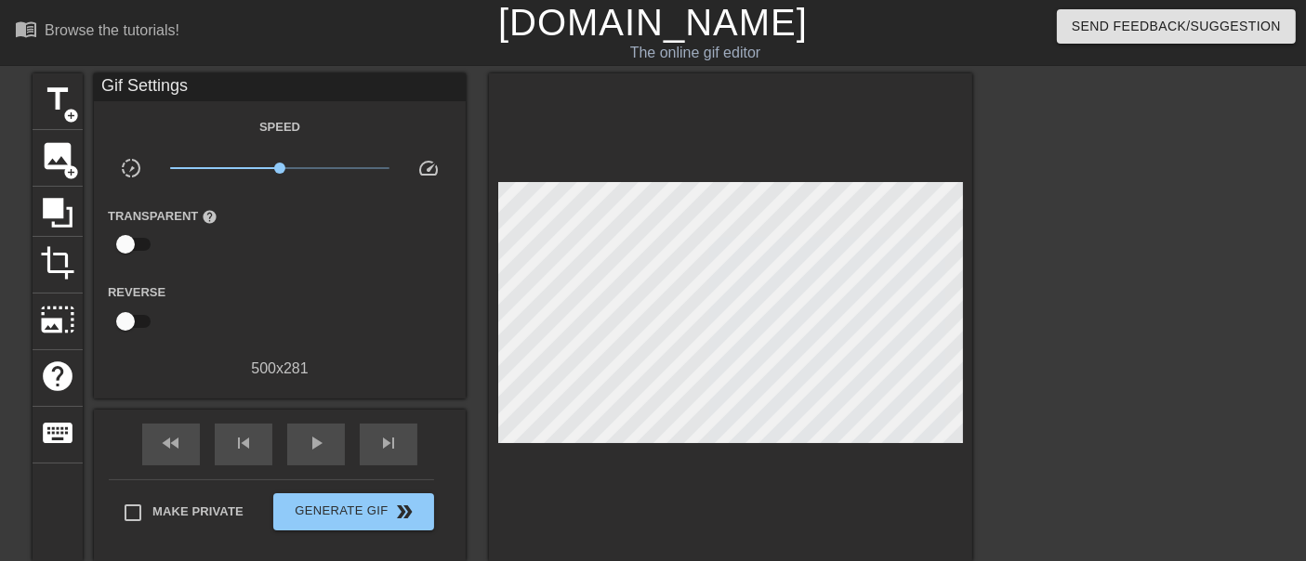
click at [595, 493] on div at bounding box center [730, 317] width 483 height 488
click at [50, 139] on span "image" at bounding box center [57, 156] width 35 height 35
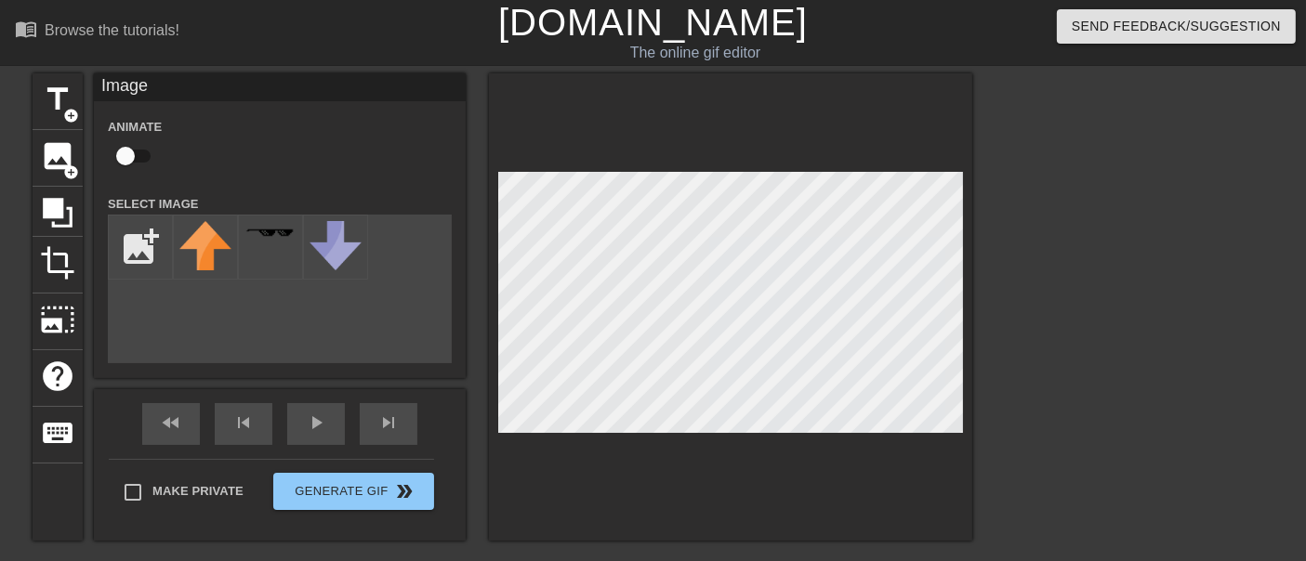
click at [749, 572] on html "menu_book Browse the tutorials! Gifntext.com The online gif editor Send Feedbac…" at bounding box center [653, 391] width 1306 height 783
click at [138, 238] on input "file" at bounding box center [140, 247] width 63 height 63
type input "C:\fakepath\I9Te5npf.gif"
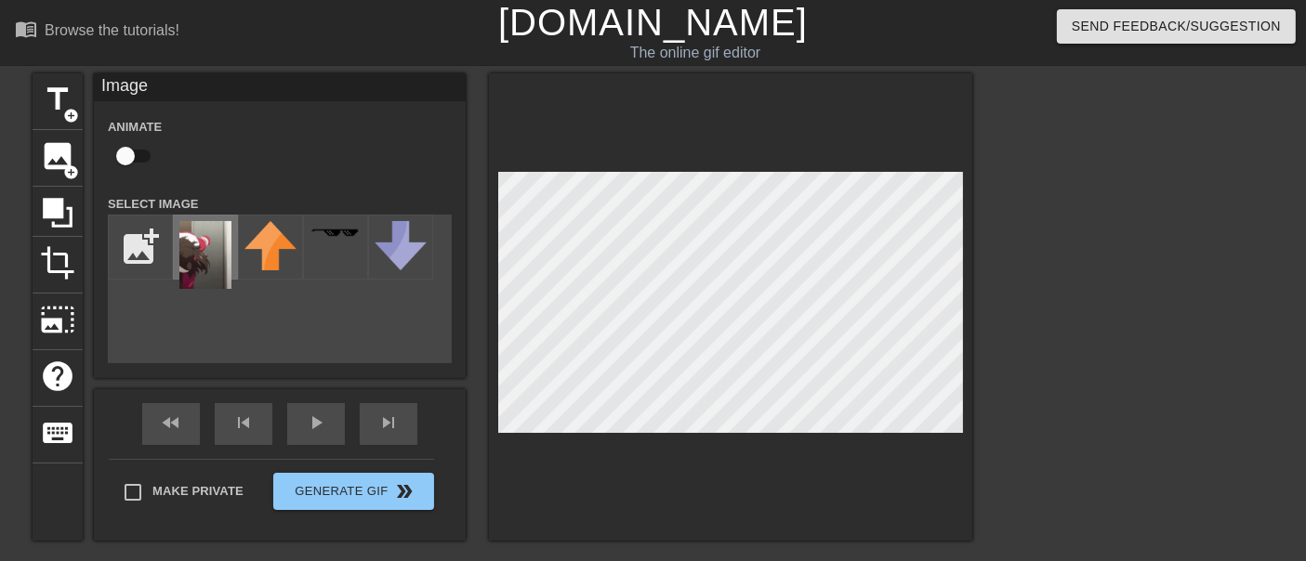
click at [201, 241] on img at bounding box center [205, 255] width 52 height 68
click at [200, 248] on img at bounding box center [205, 255] width 52 height 68
click at [627, 293] on div "title add_circle image add_circle crop photo_size_select_large help keyboard Im…" at bounding box center [503, 307] width 940 height 468
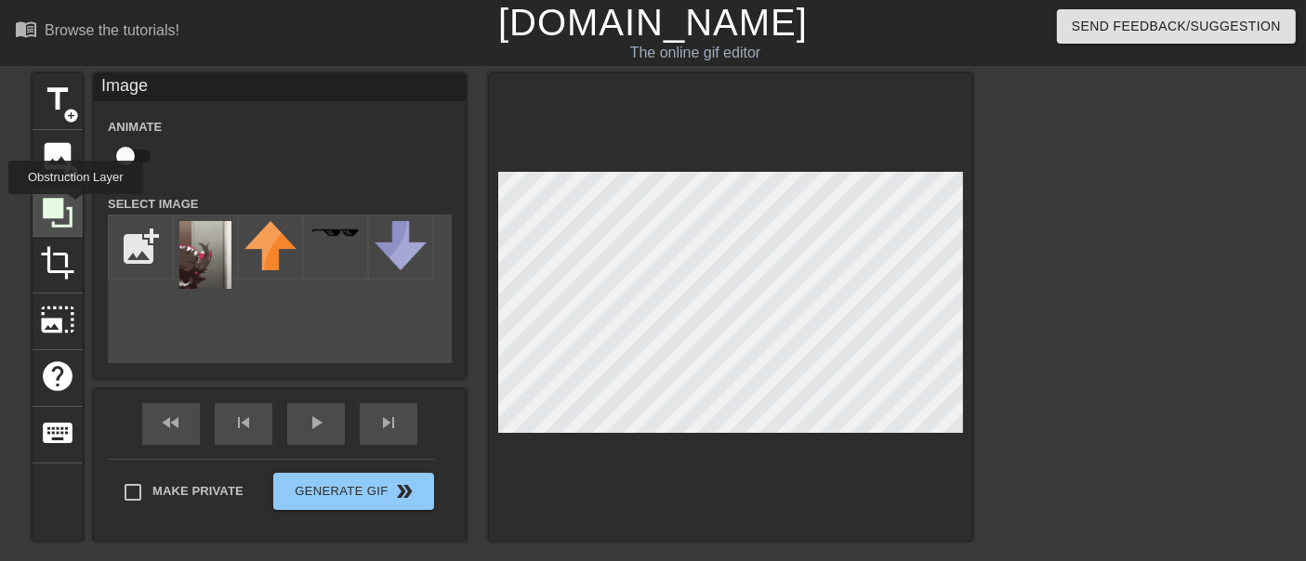
click at [75, 207] on div at bounding box center [58, 212] width 50 height 50
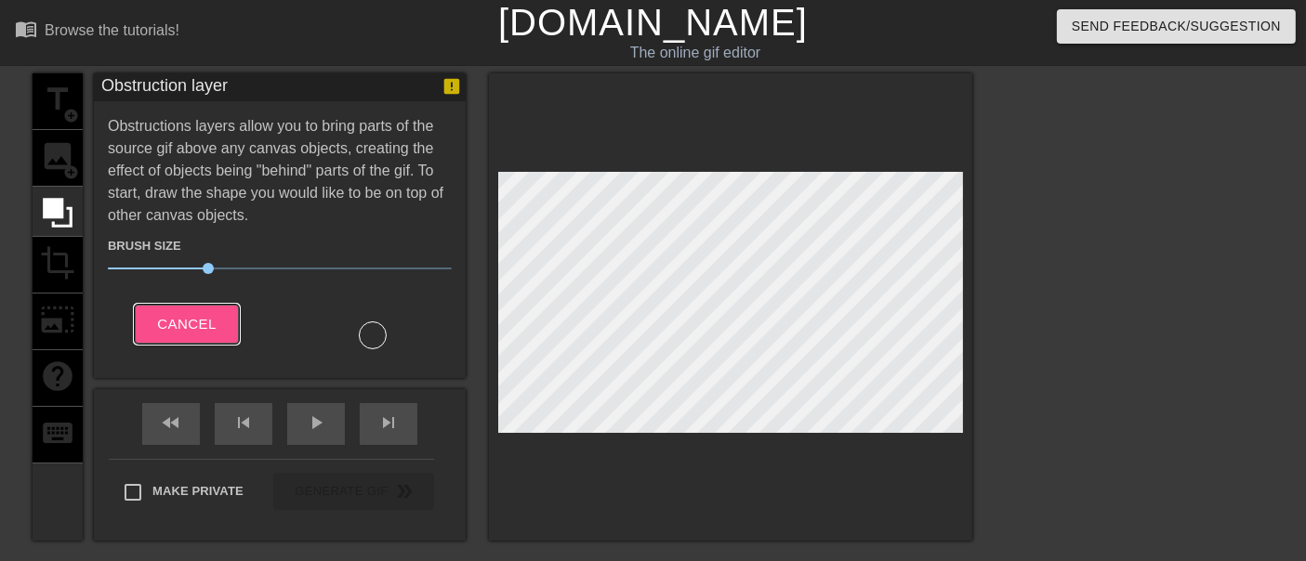
click at [193, 313] on span "Cancel" at bounding box center [186, 324] width 59 height 24
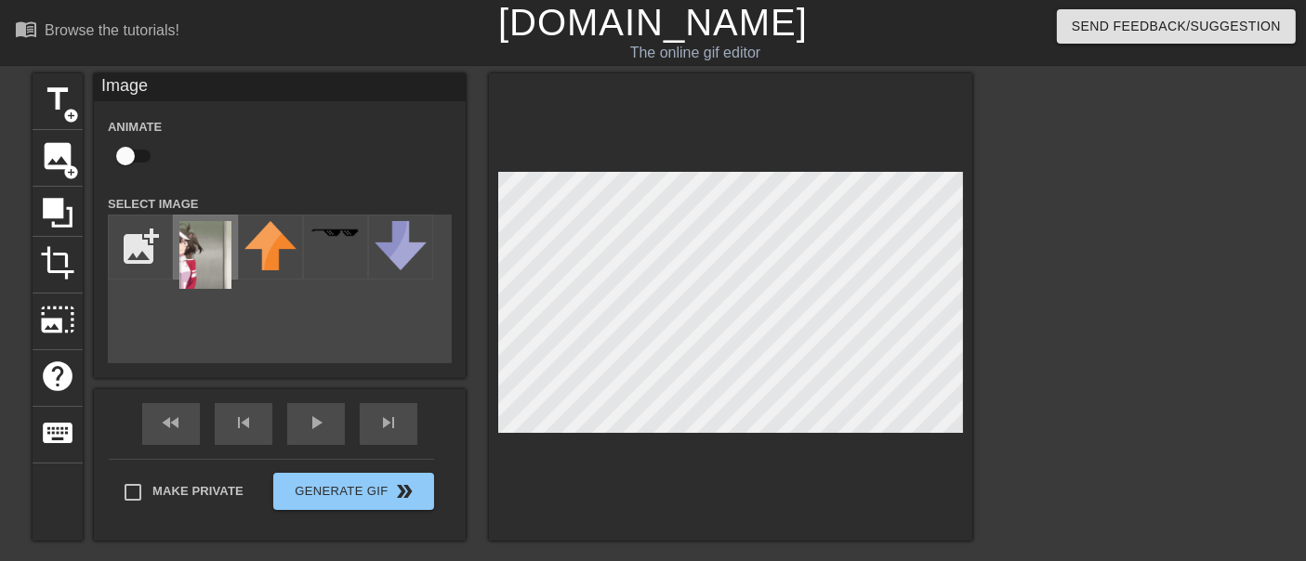
click at [229, 243] on img at bounding box center [205, 255] width 52 height 68
click at [132, 273] on input "file" at bounding box center [140, 247] width 63 height 63
type input "C:\fakepath\I9Te5npf.gif"
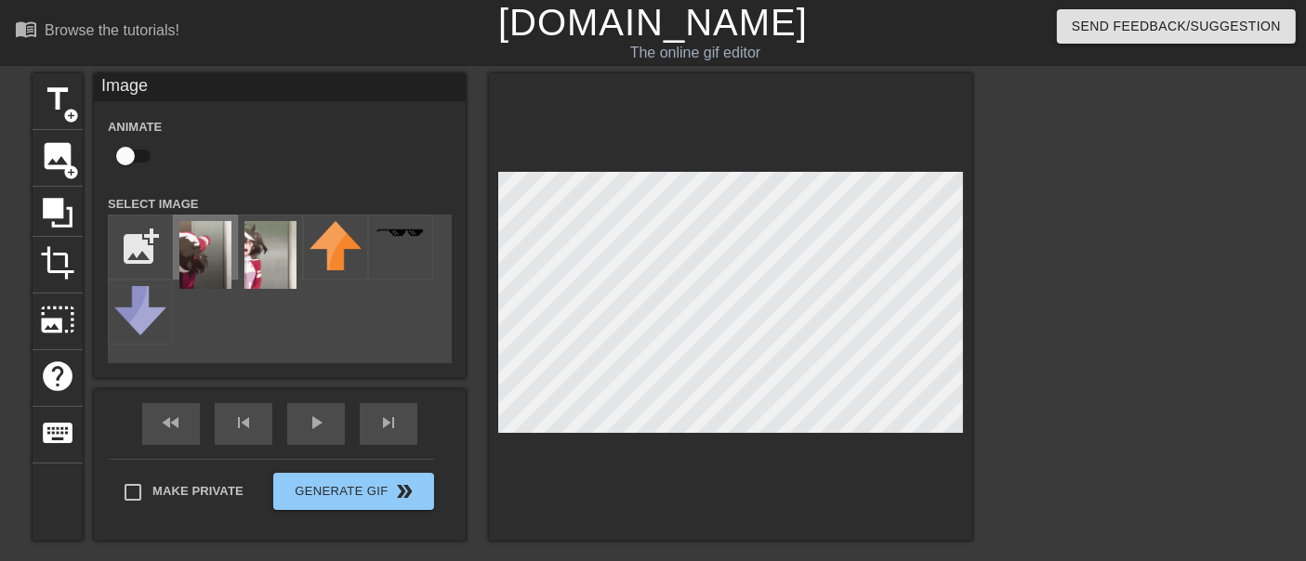
click at [210, 240] on img at bounding box center [205, 255] width 52 height 68
click at [257, 234] on img at bounding box center [270, 255] width 52 height 68
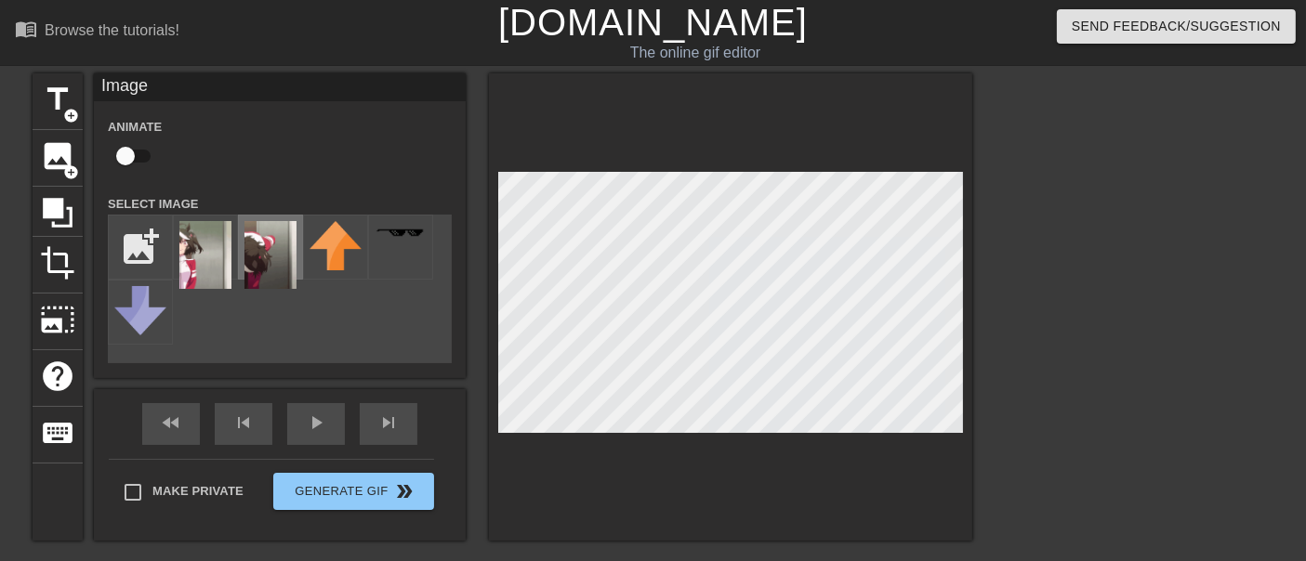
drag, startPoint x: 257, startPoint y: 234, endPoint x: 264, endPoint y: 241, distance: 9.9
click at [258, 275] on img at bounding box center [270, 255] width 52 height 68
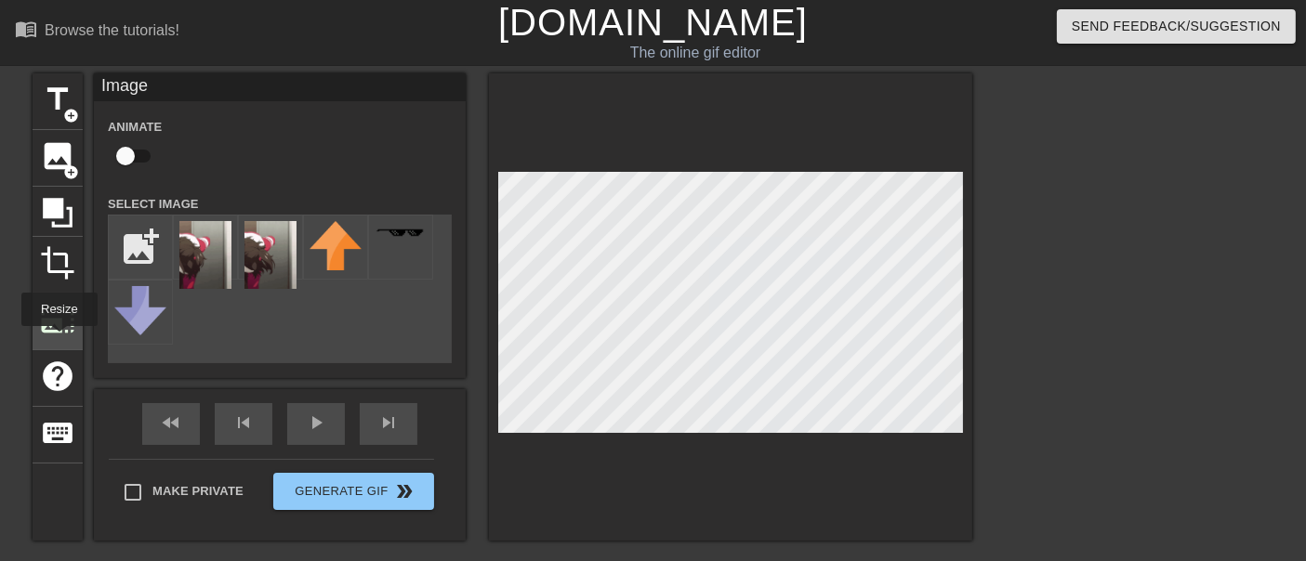
click at [58, 340] on div "photo_size_select_large" at bounding box center [58, 322] width 50 height 57
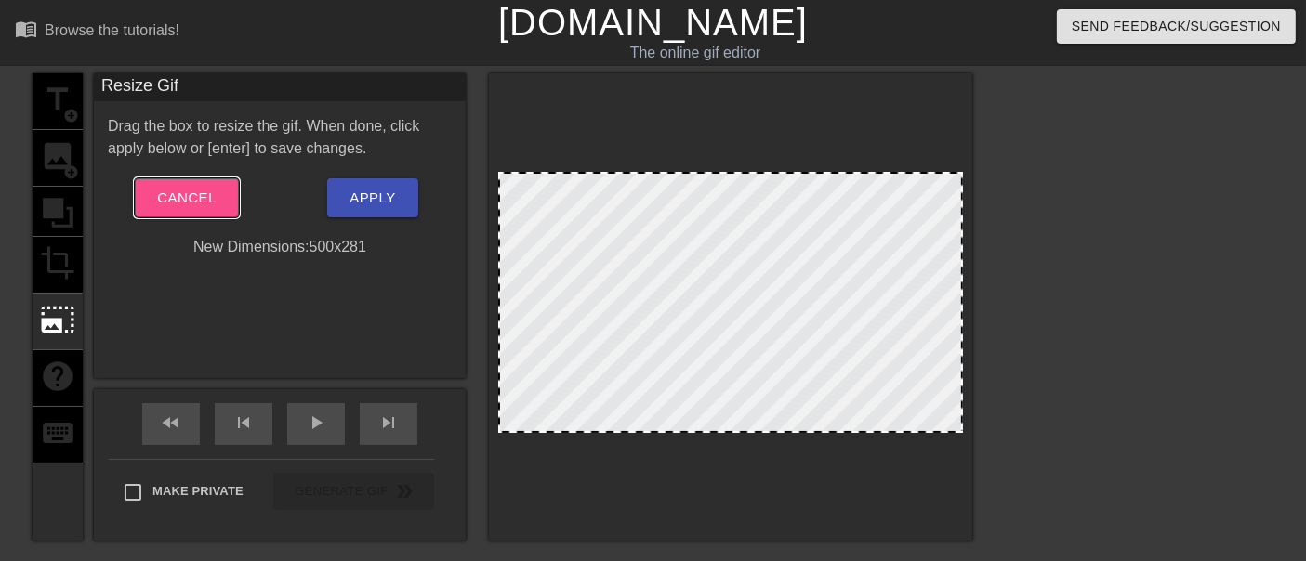
click at [177, 199] on span "Cancel" at bounding box center [186, 198] width 59 height 24
